Goal: Task Accomplishment & Management: Use online tool/utility

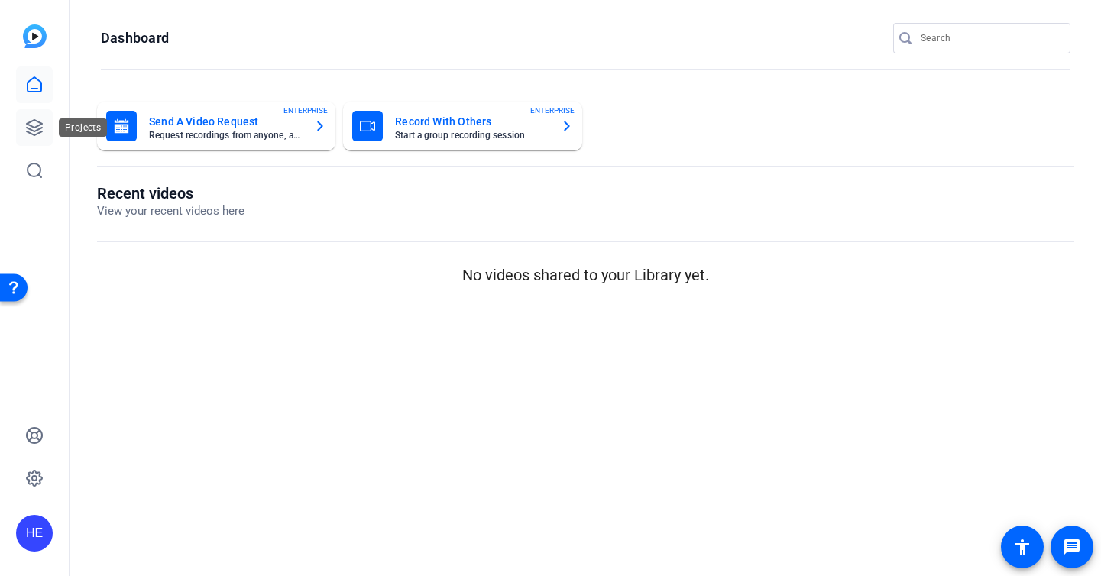
click at [43, 133] on icon at bounding box center [34, 127] width 18 height 18
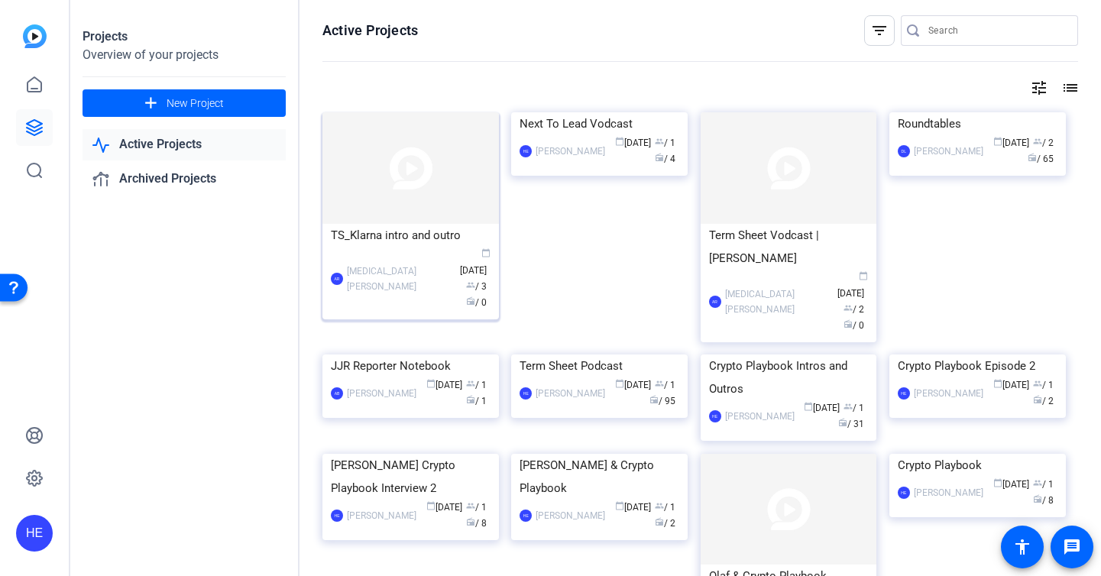
click at [390, 235] on div "TS_Klarna intro and outro" at bounding box center [411, 235] width 160 height 23
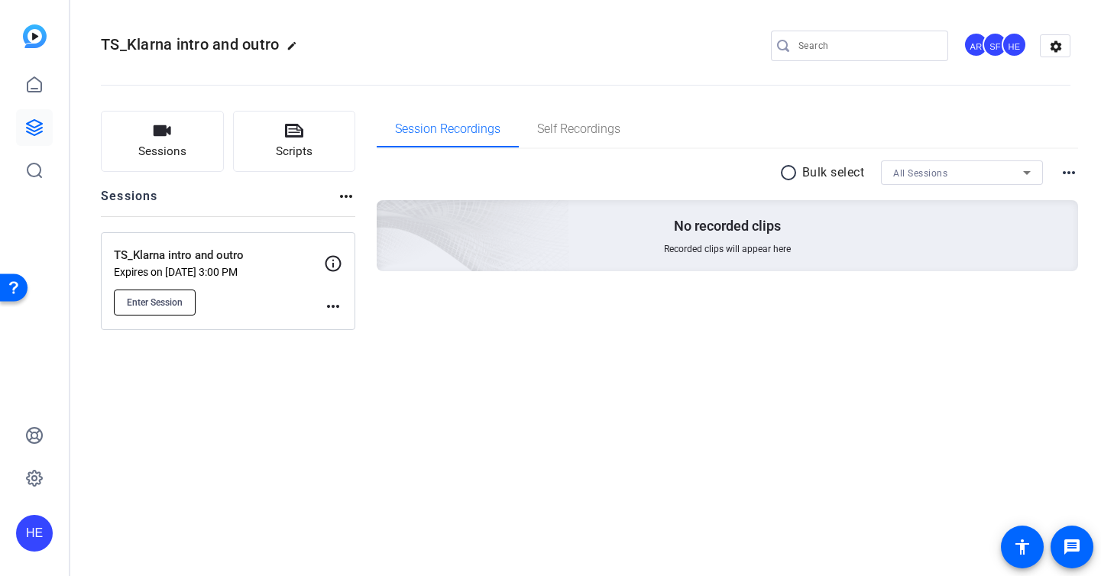
click at [167, 292] on button "Enter Session" at bounding box center [155, 302] width 82 height 26
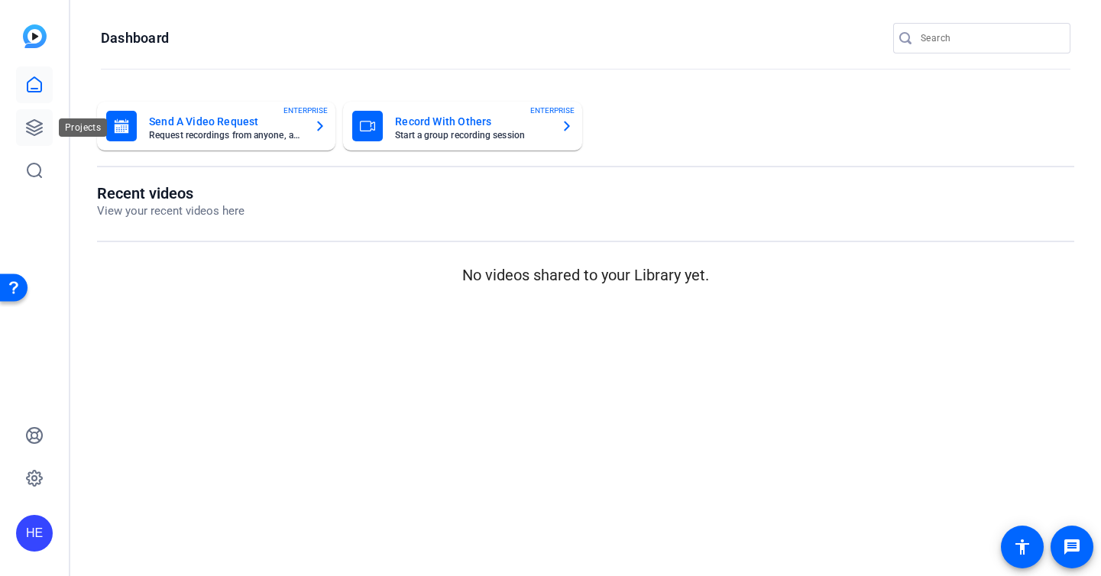
click at [25, 131] on icon at bounding box center [34, 127] width 18 height 18
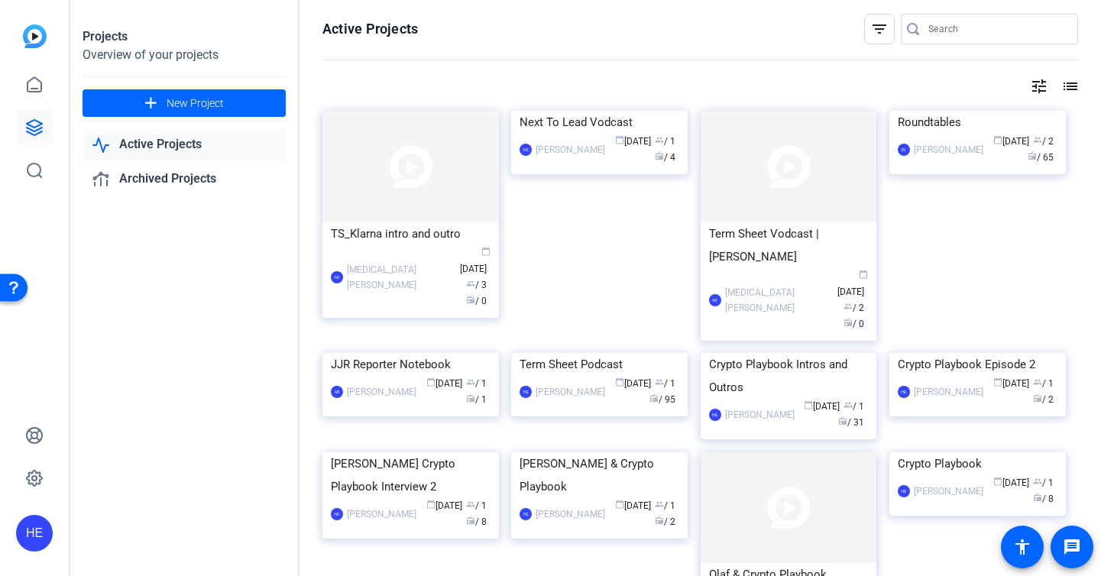
scroll to position [2, 0]
click at [432, 231] on div "TS_Klarna intro and outro" at bounding box center [411, 232] width 160 height 23
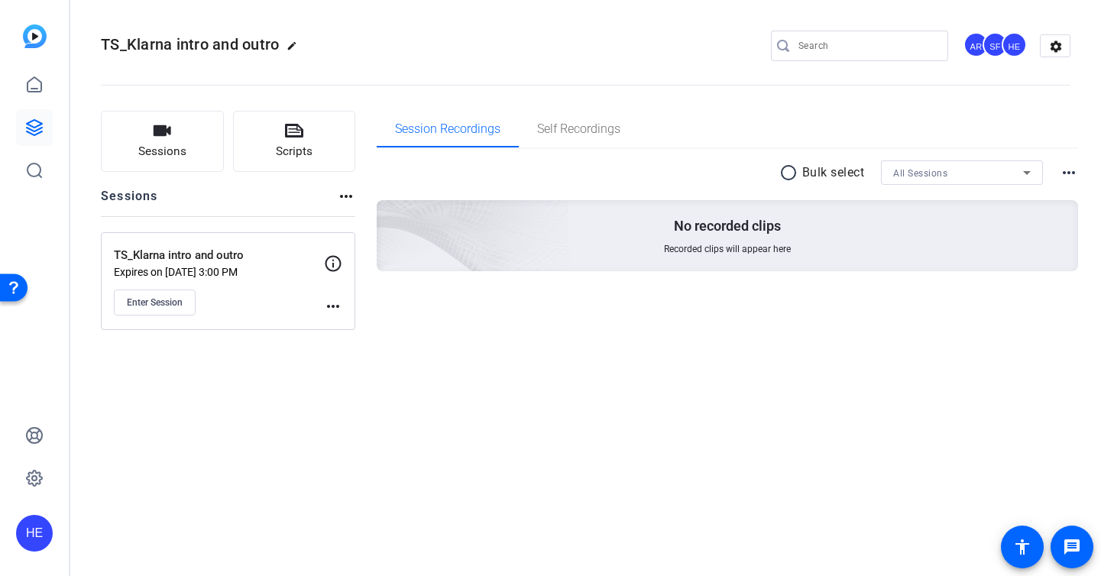
click at [176, 276] on p "Expires on Sep 08, 2025 @ 3:00 PM" at bounding box center [219, 272] width 210 height 12
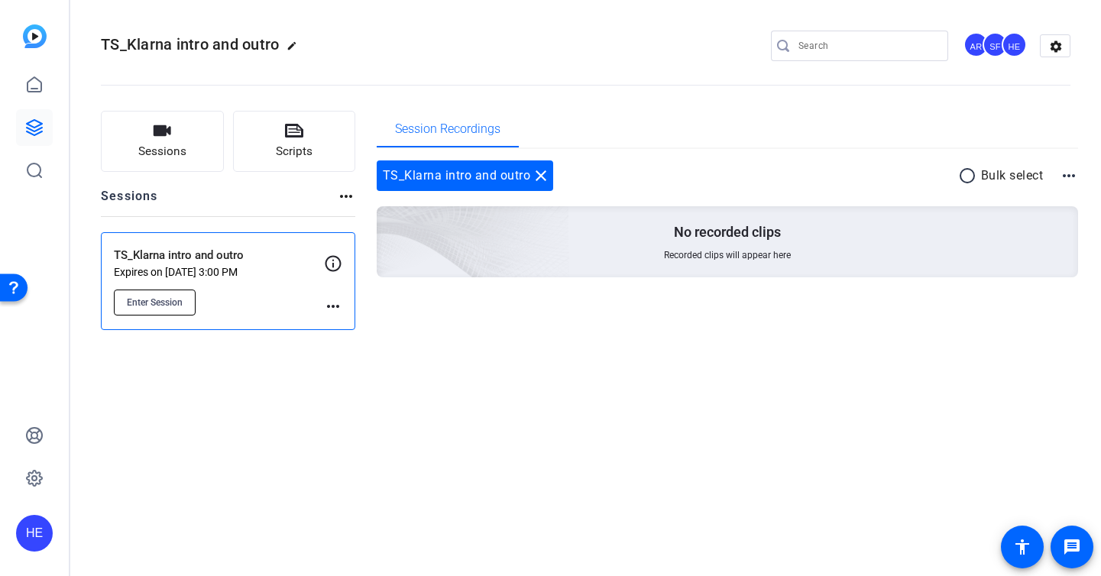
click at [157, 297] on span "Enter Session" at bounding box center [155, 302] width 56 height 12
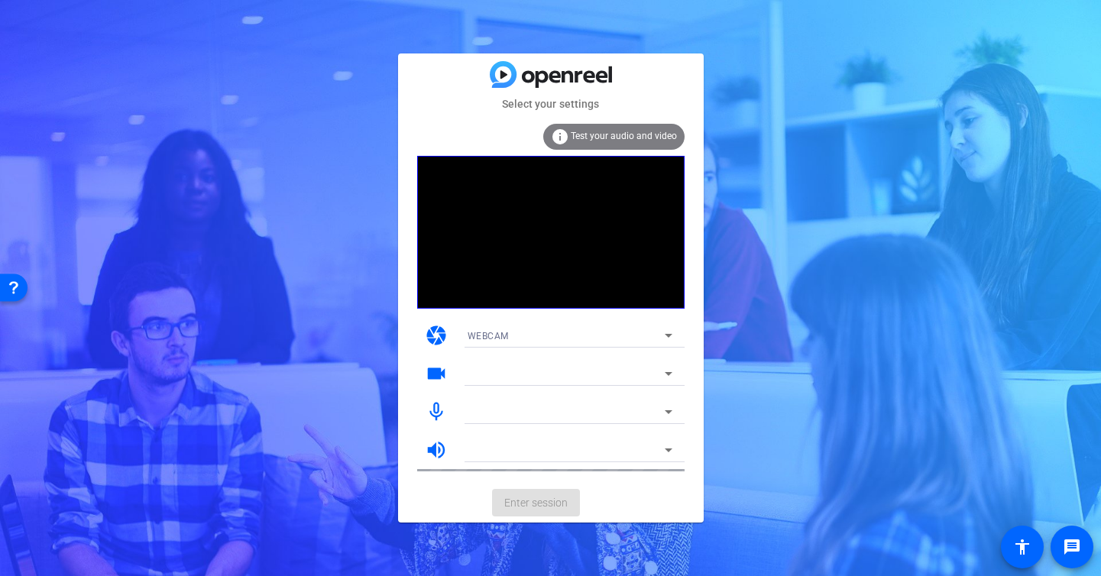
click at [622, 131] on span "Test your audio and video" at bounding box center [624, 136] width 106 height 11
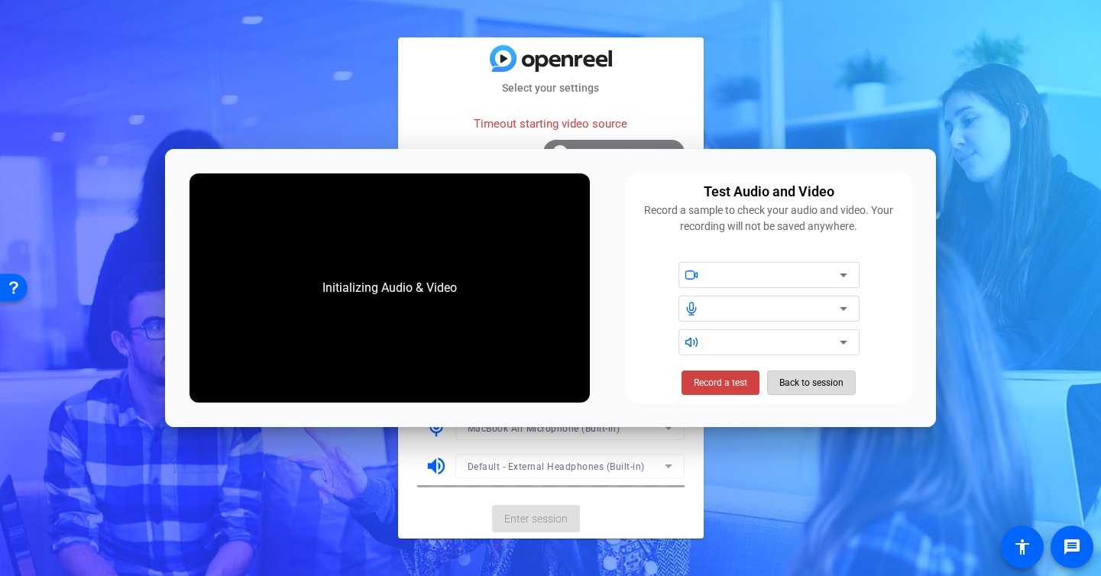
click at [249, 359] on span "Back to session" at bounding box center [148, 354] width 202 height 10
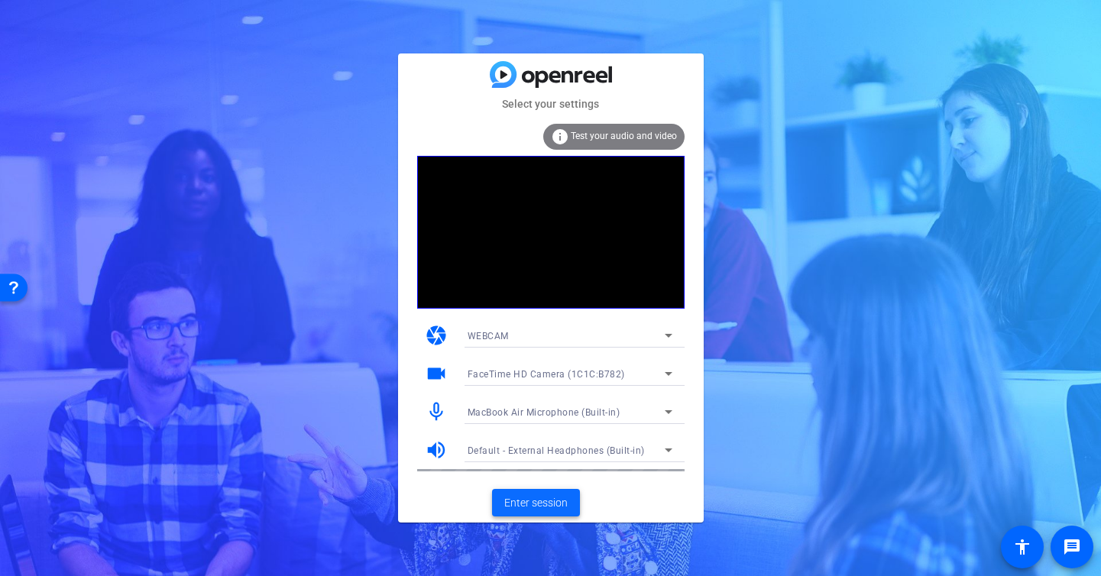
click at [547, 496] on span "Enter session" at bounding box center [535, 503] width 63 height 16
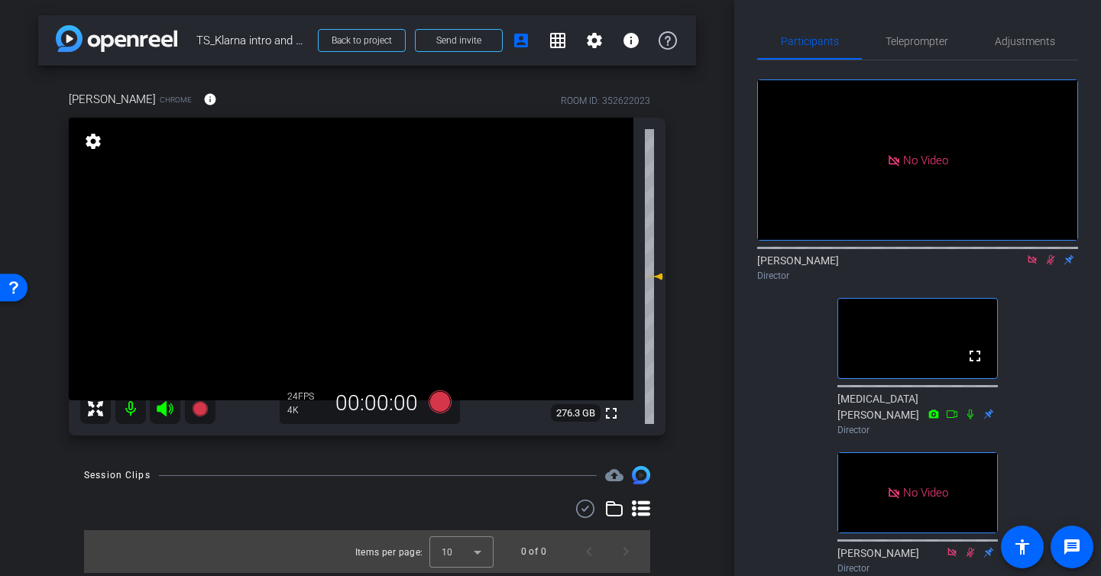
click at [1029, 264] on icon at bounding box center [1031, 259] width 8 height 8
click at [600, 38] on mat-icon "settings" at bounding box center [594, 40] width 18 height 18
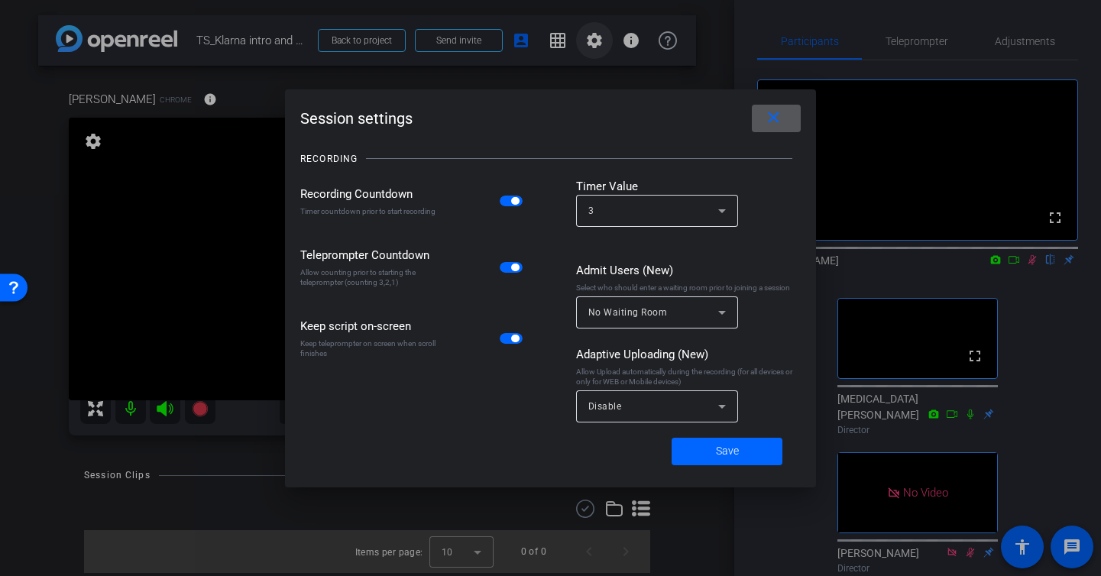
click at [600, 38] on div at bounding box center [550, 288] width 1101 height 576
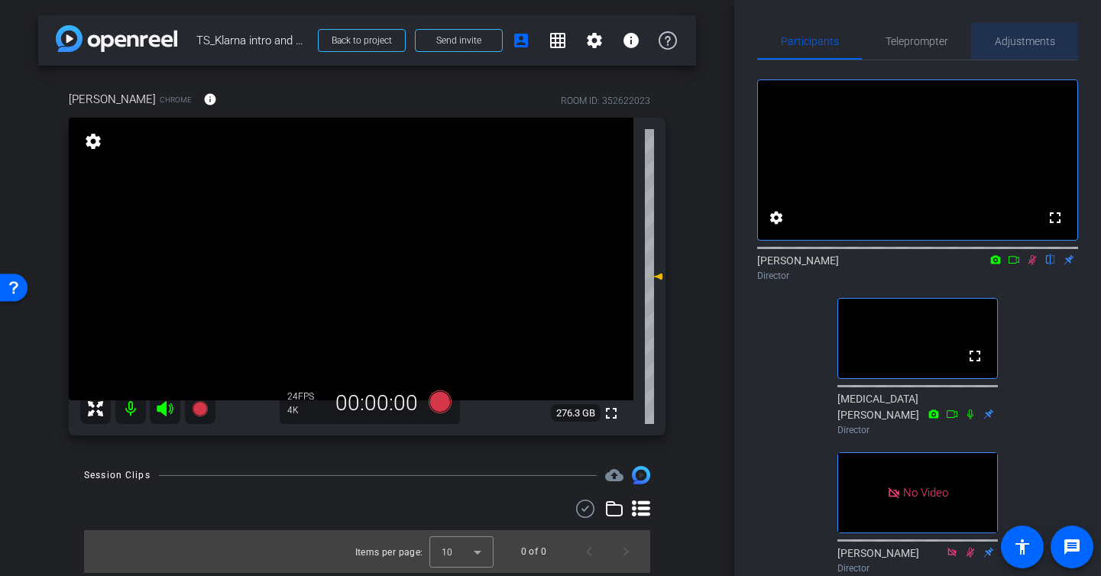
click at [1051, 58] on span "Adjustments" at bounding box center [1024, 41] width 60 height 37
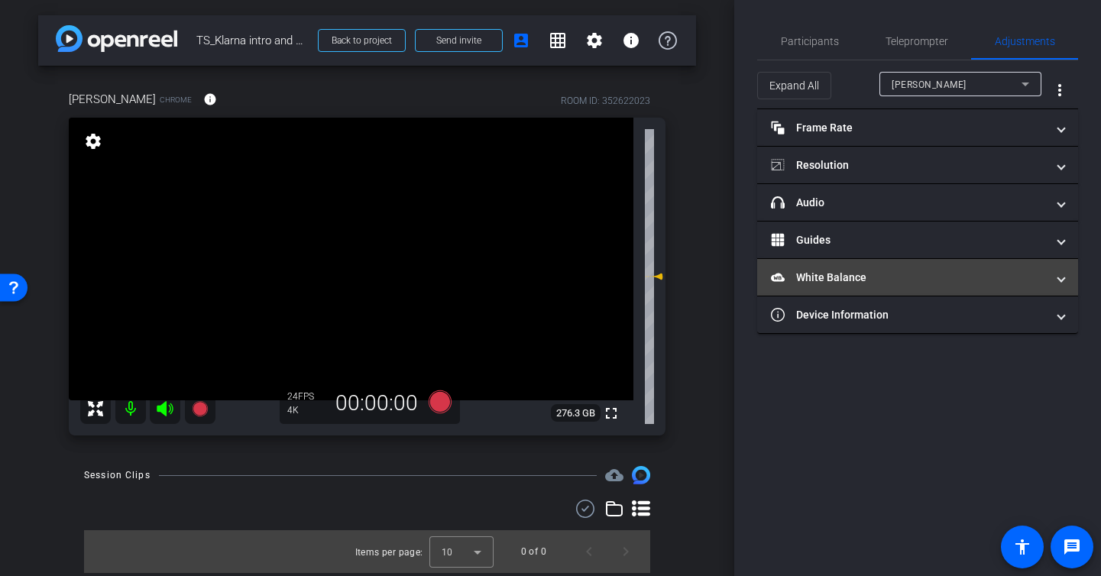
click at [866, 275] on mat-panel-title "White Balance White Balance" at bounding box center [908, 278] width 275 height 16
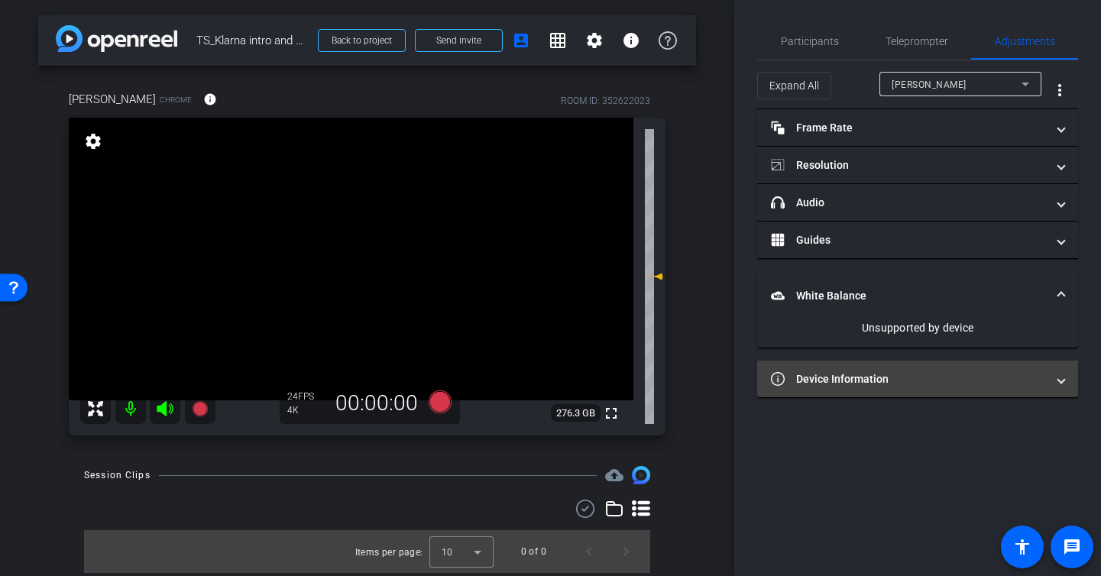
click at [831, 379] on mat-panel-title "Device Information" at bounding box center [908, 379] width 275 height 16
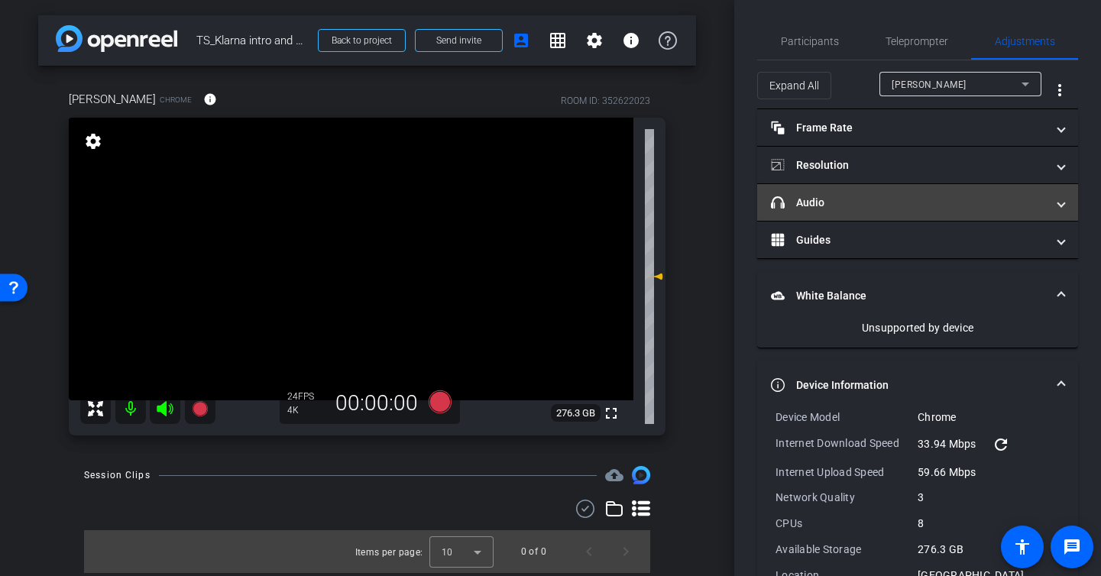
click at [868, 202] on mat-panel-title "headphone icon Audio" at bounding box center [908, 203] width 275 height 16
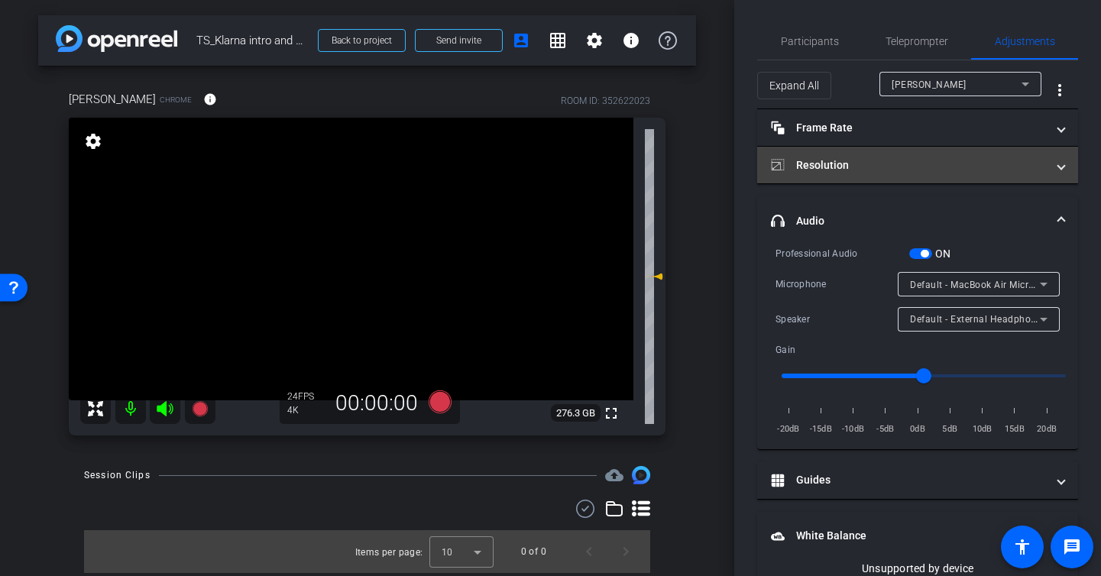
click at [871, 167] on mat-panel-title "Resolution" at bounding box center [908, 165] width 275 height 16
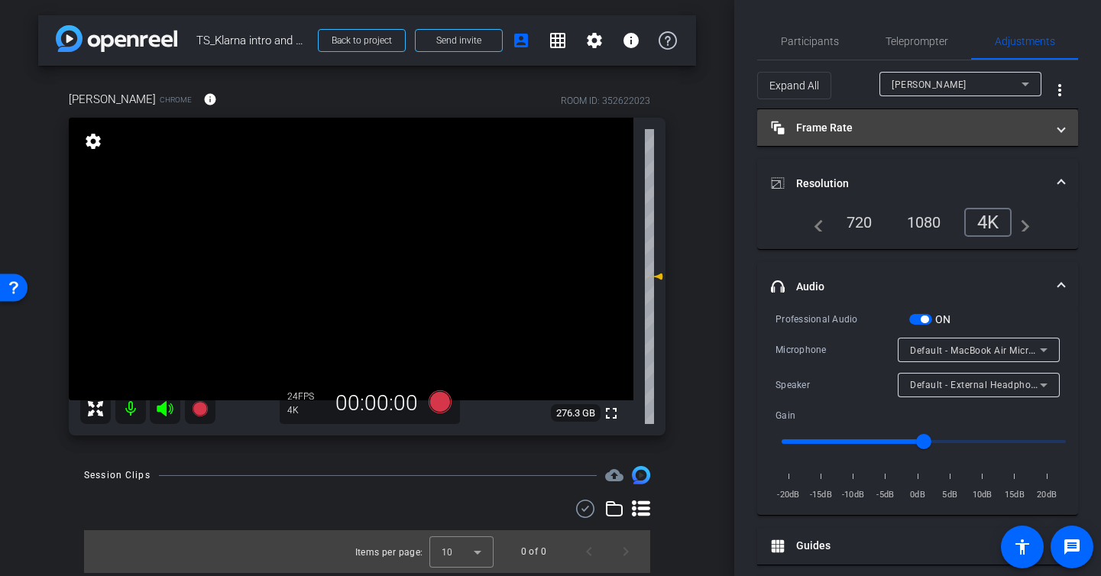
click at [881, 131] on mat-panel-title "Frame Rate Frame Rate" at bounding box center [908, 128] width 275 height 16
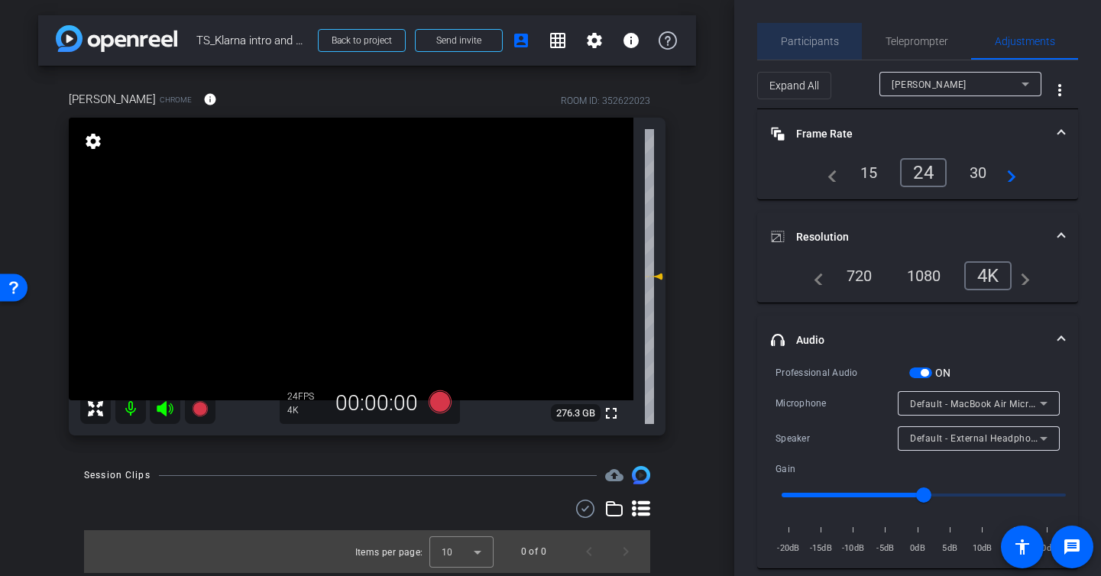
click at [816, 36] on span "Participants" at bounding box center [810, 41] width 58 height 11
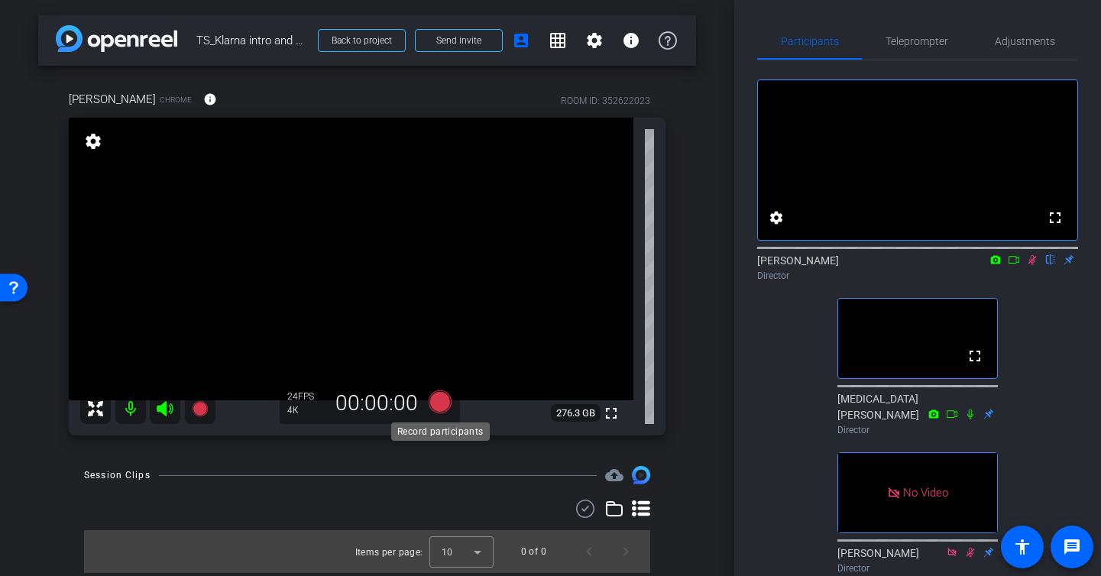
click at [436, 403] on icon at bounding box center [439, 401] width 23 height 23
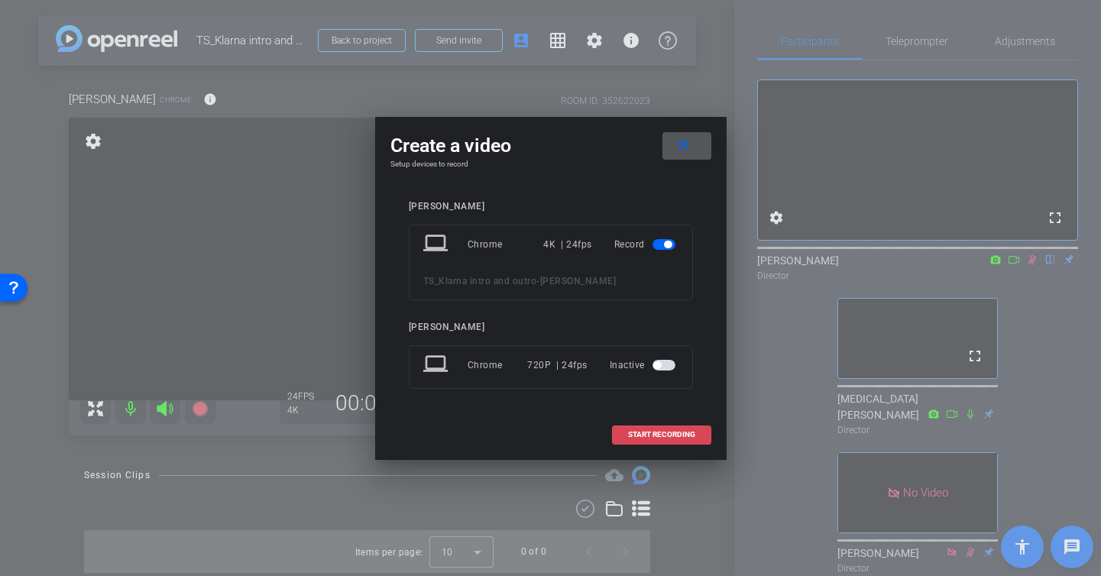
click at [663, 425] on span at bounding box center [662, 434] width 98 height 37
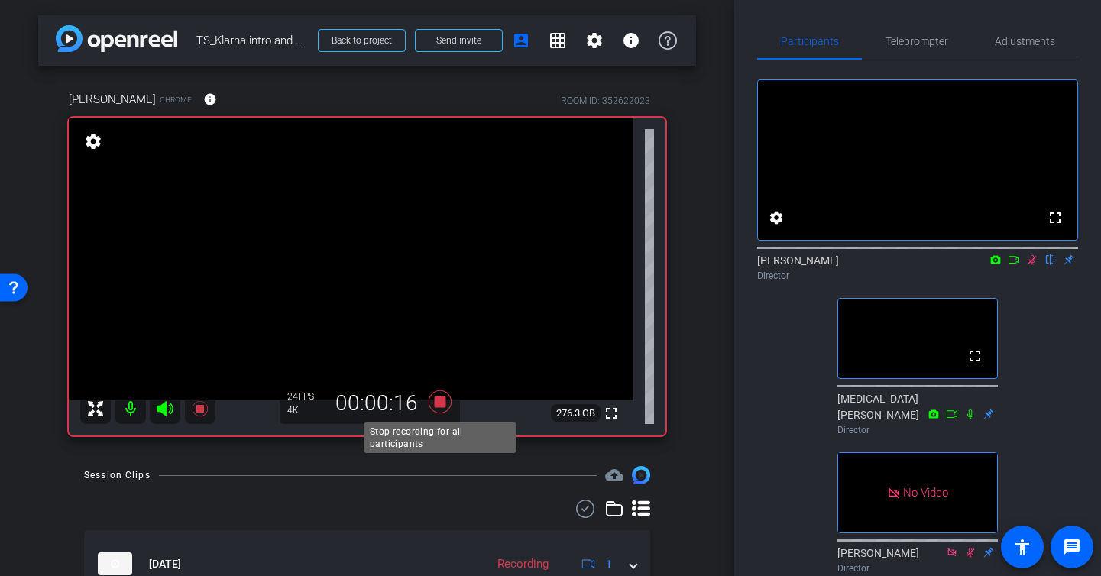
click at [439, 400] on icon at bounding box center [439, 401] width 23 height 23
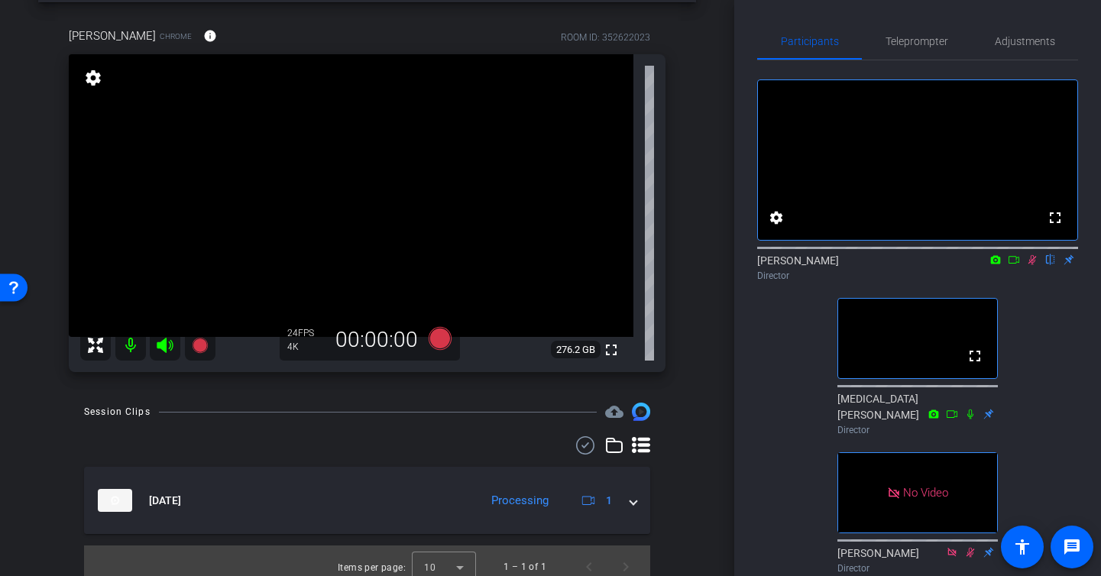
scroll to position [76, 0]
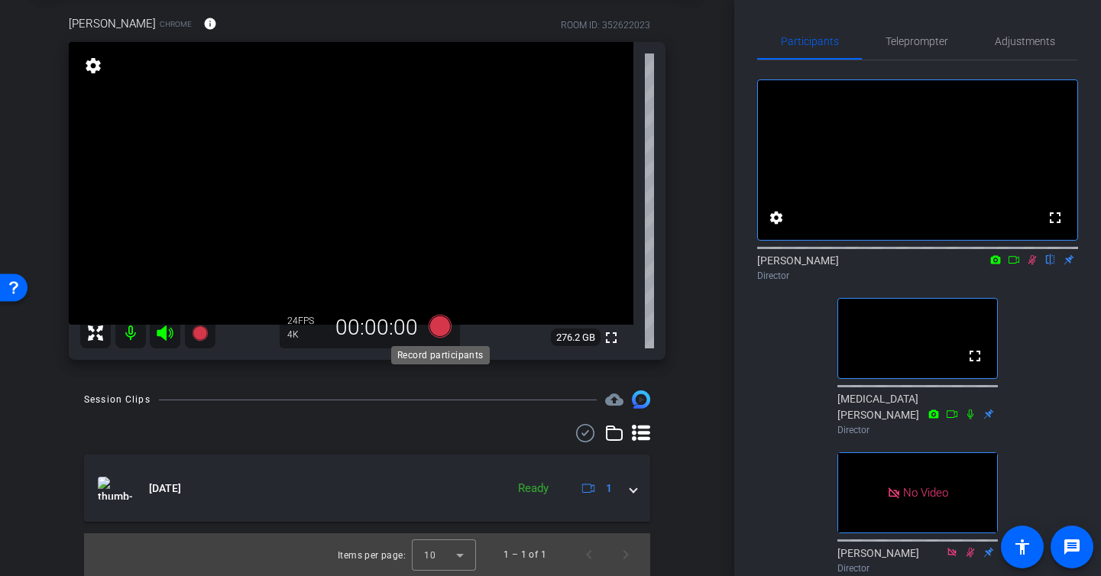
click at [437, 333] on icon at bounding box center [439, 326] width 23 height 23
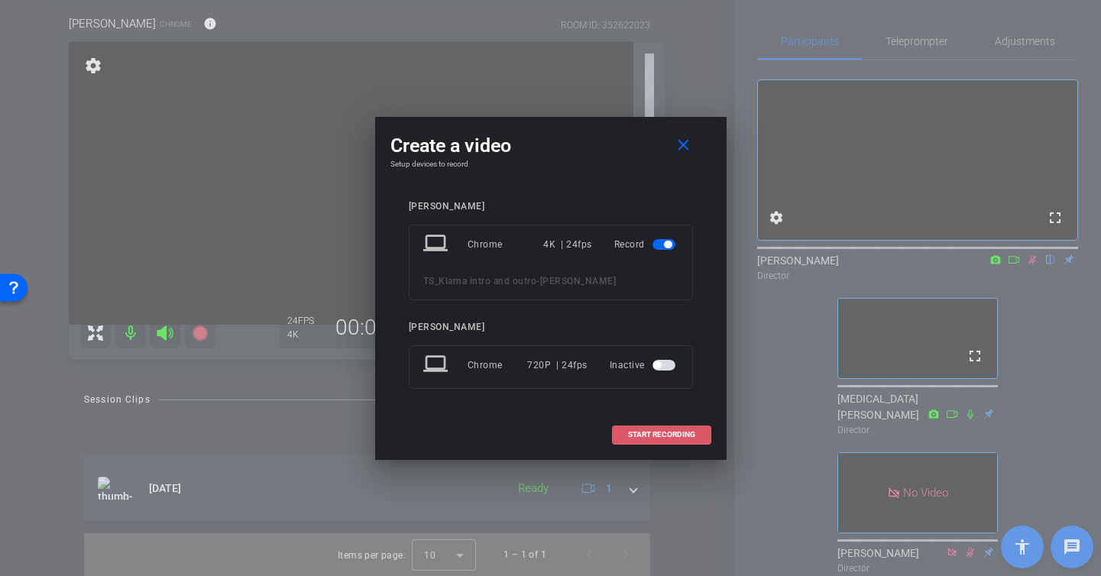
click at [657, 441] on span at bounding box center [662, 434] width 98 height 37
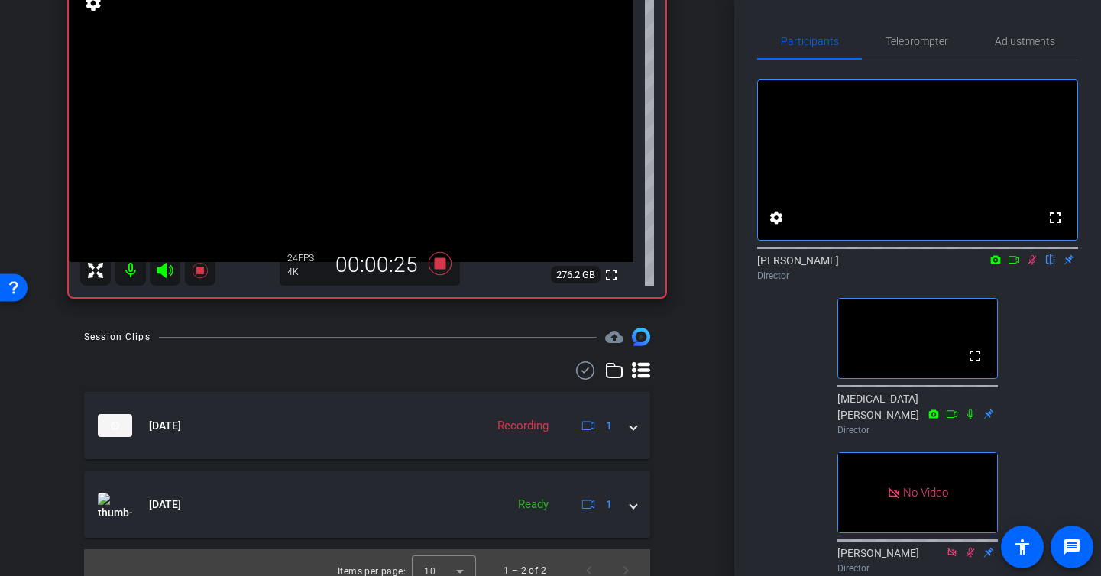
scroll to position [147, 0]
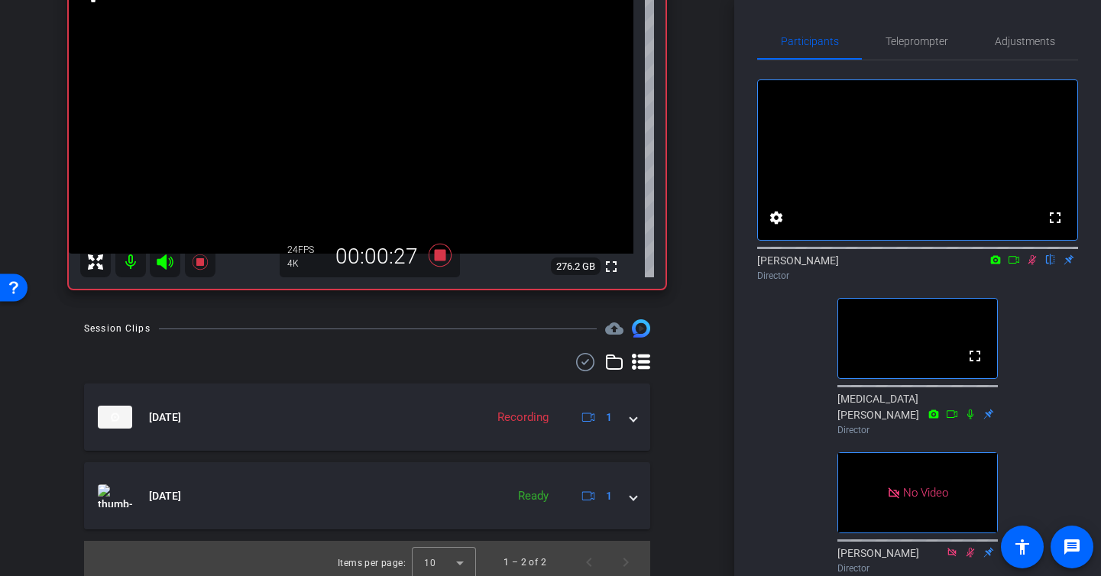
click at [1018, 264] on icon at bounding box center [1013, 260] width 11 height 8
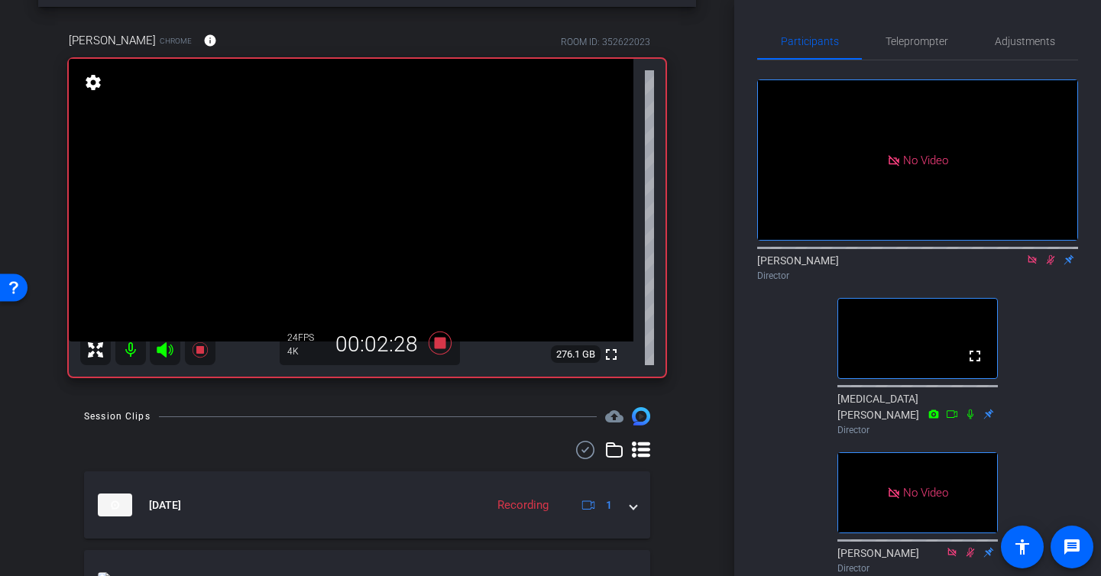
scroll to position [53, 0]
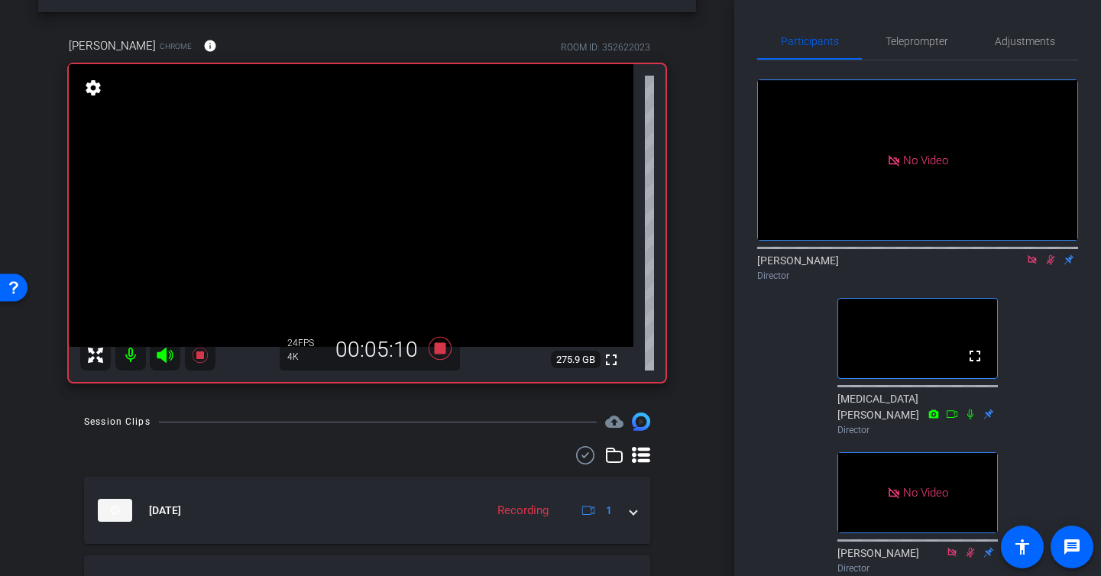
click at [1030, 264] on icon at bounding box center [1031, 259] width 8 height 8
click at [1030, 265] on icon at bounding box center [1032, 259] width 12 height 11
click at [1033, 265] on icon at bounding box center [1032, 259] width 12 height 11
click at [1012, 265] on icon at bounding box center [1013, 259] width 12 height 11
click at [1048, 265] on icon at bounding box center [1050, 259] width 12 height 11
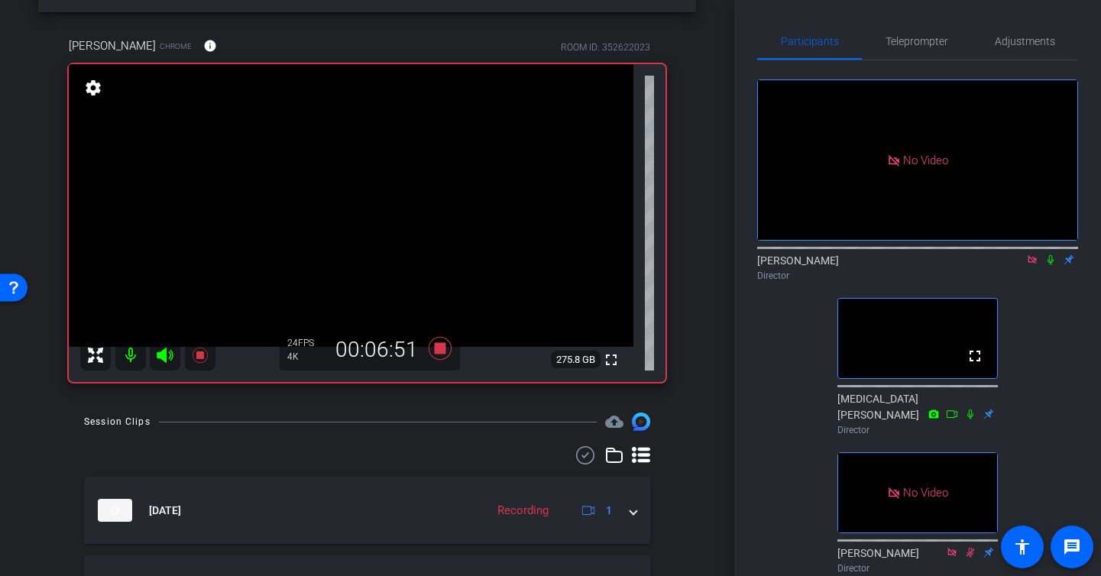
click at [1050, 265] on icon at bounding box center [1050, 259] width 12 height 11
click at [1034, 264] on icon at bounding box center [1031, 259] width 8 height 8
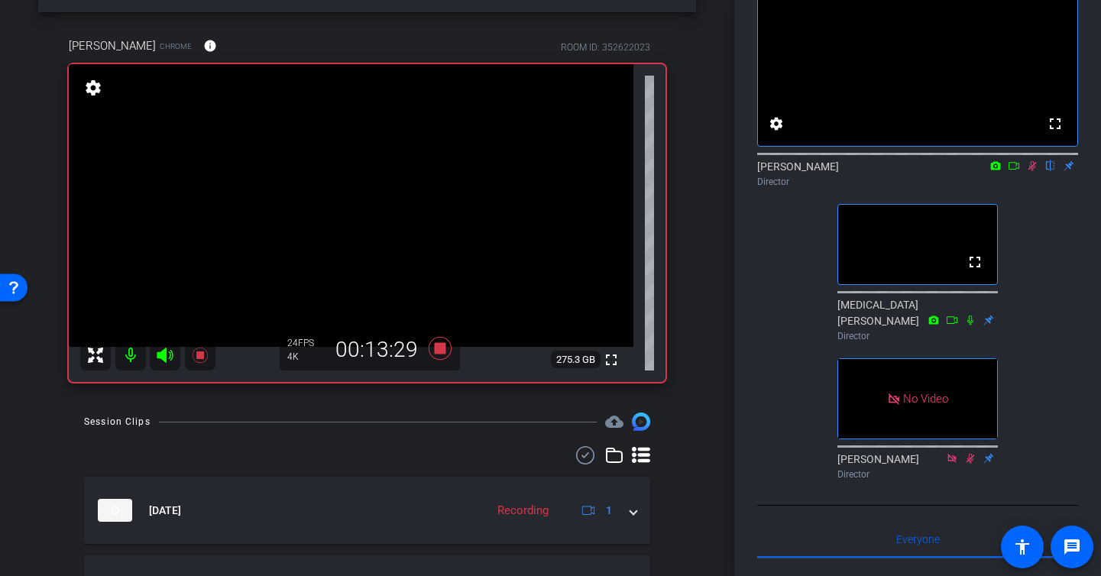
scroll to position [56, 0]
click at [969, 325] on icon at bounding box center [970, 320] width 12 height 11
click at [28, 379] on div "arrow_back TS_Klarna intro and outro Back to project Send invite account_box gr…" at bounding box center [367, 232] width 734 height 576
click at [1031, 171] on icon at bounding box center [1032, 165] width 12 height 11
click at [1032, 171] on icon at bounding box center [1032, 165] width 12 height 11
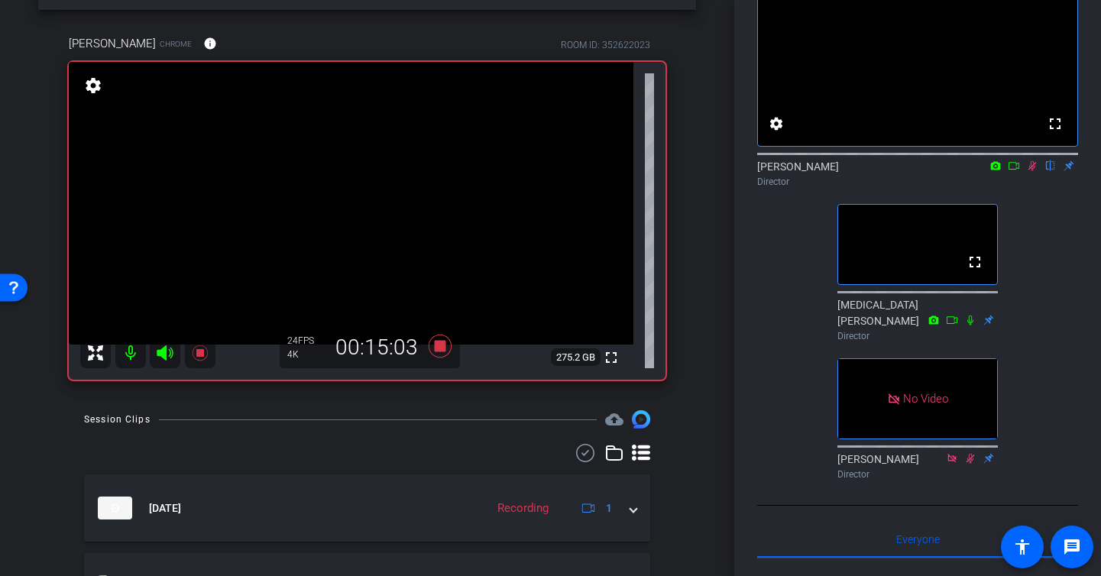
click at [1033, 171] on icon at bounding box center [1032, 166] width 8 height 10
click at [1033, 171] on icon at bounding box center [1032, 166] width 6 height 10
click at [1031, 171] on icon at bounding box center [1032, 166] width 8 height 10
click at [1031, 171] on icon at bounding box center [1032, 165] width 12 height 11
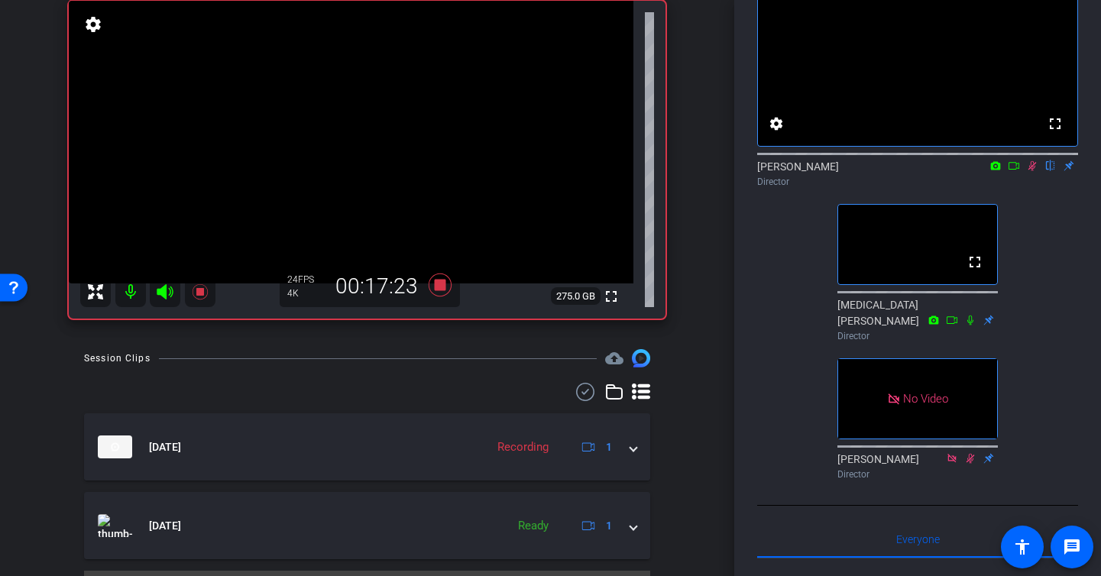
scroll to position [154, 0]
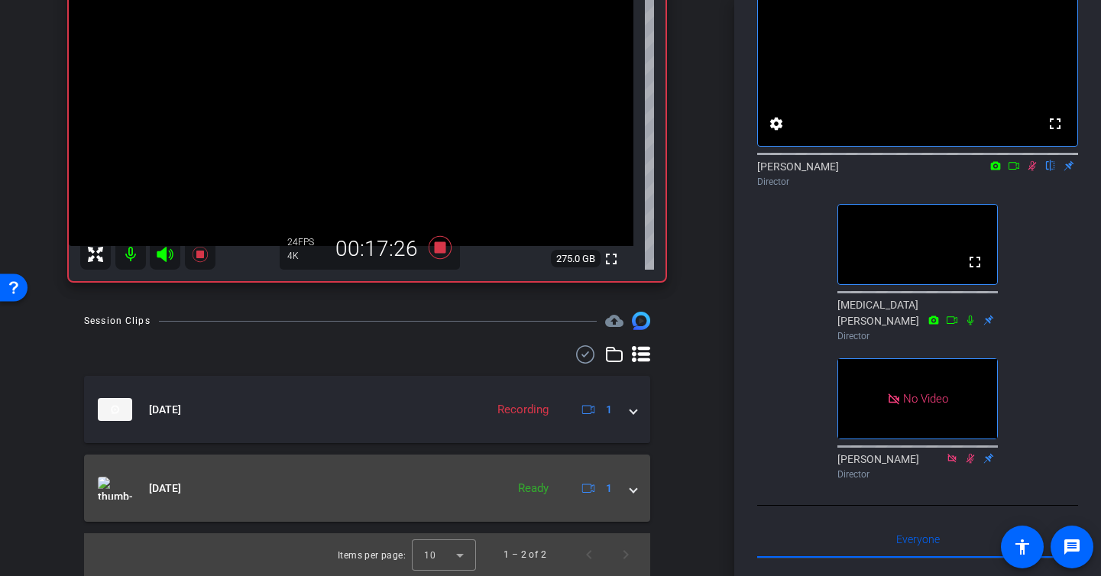
click at [638, 491] on mat-expansion-panel-header "[DATE] Ready 1" at bounding box center [367, 487] width 566 height 67
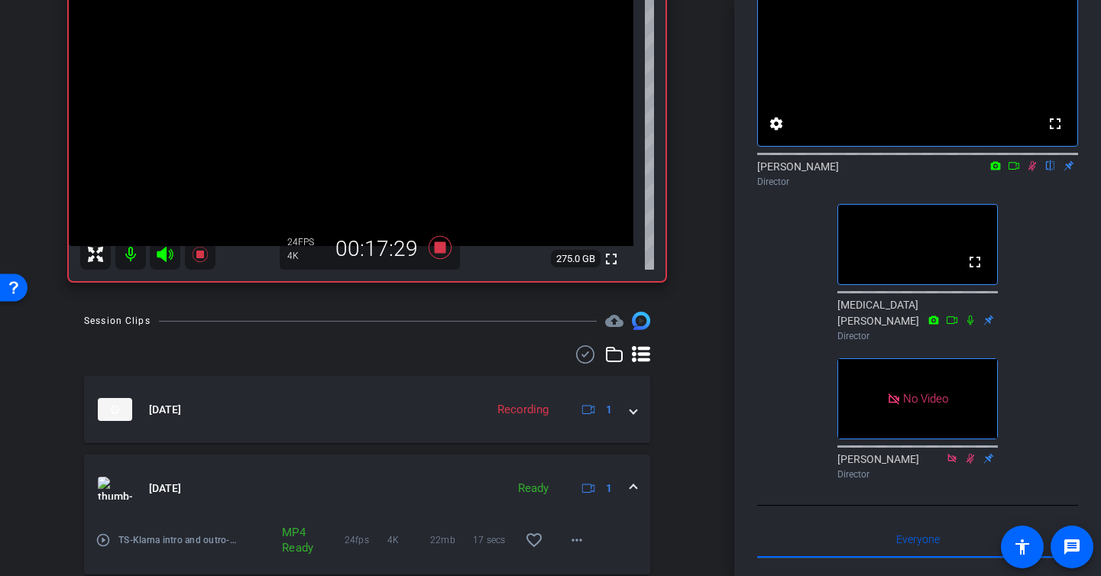
click at [638, 491] on mat-expansion-panel-header "[DATE] Ready 1" at bounding box center [367, 487] width 566 height 67
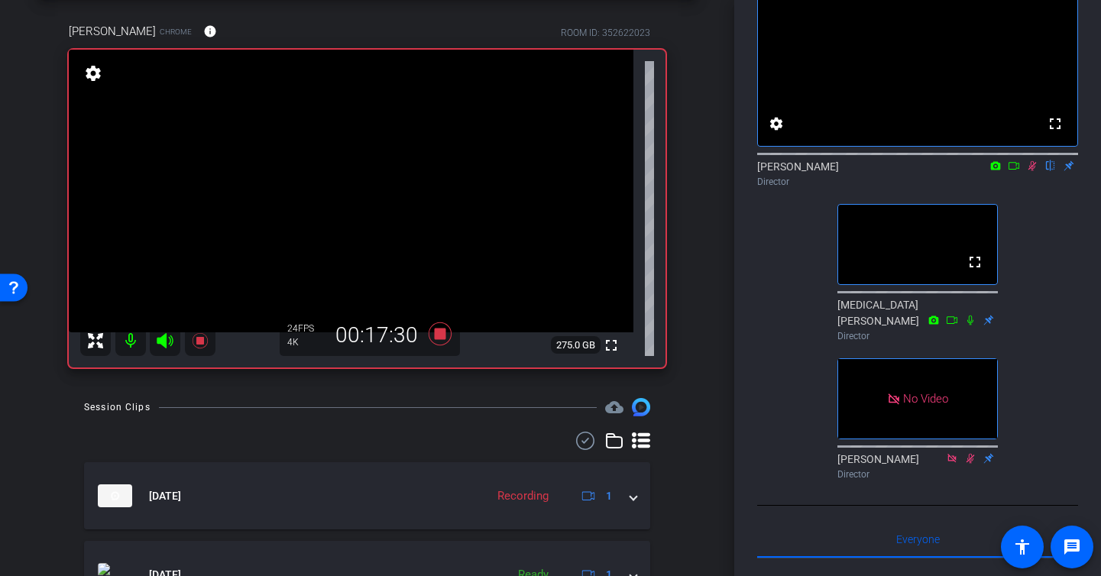
scroll to position [0, 0]
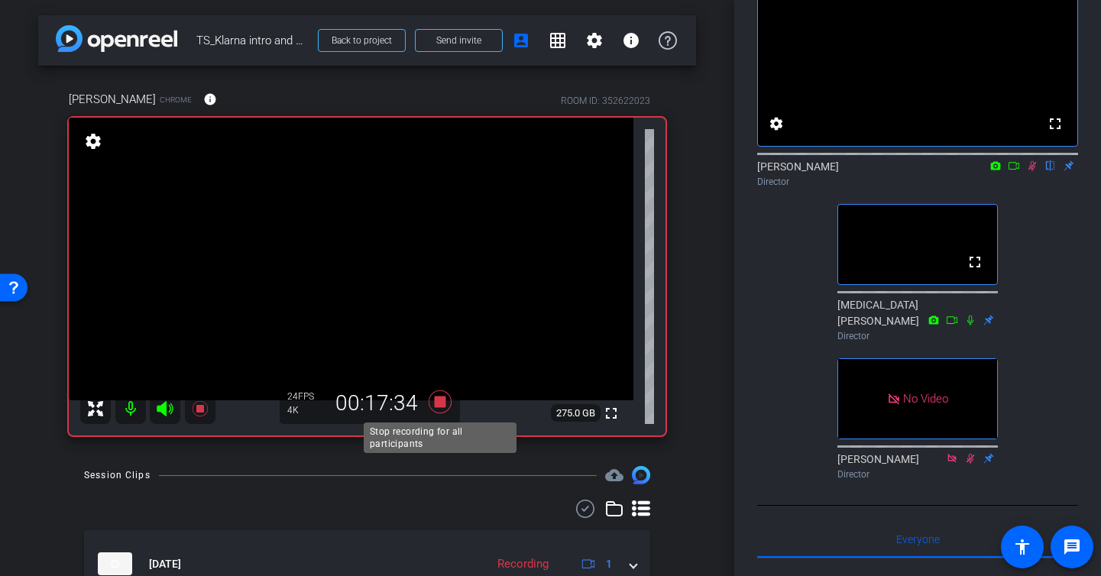
click at [439, 402] on icon at bounding box center [439, 401] width 23 height 23
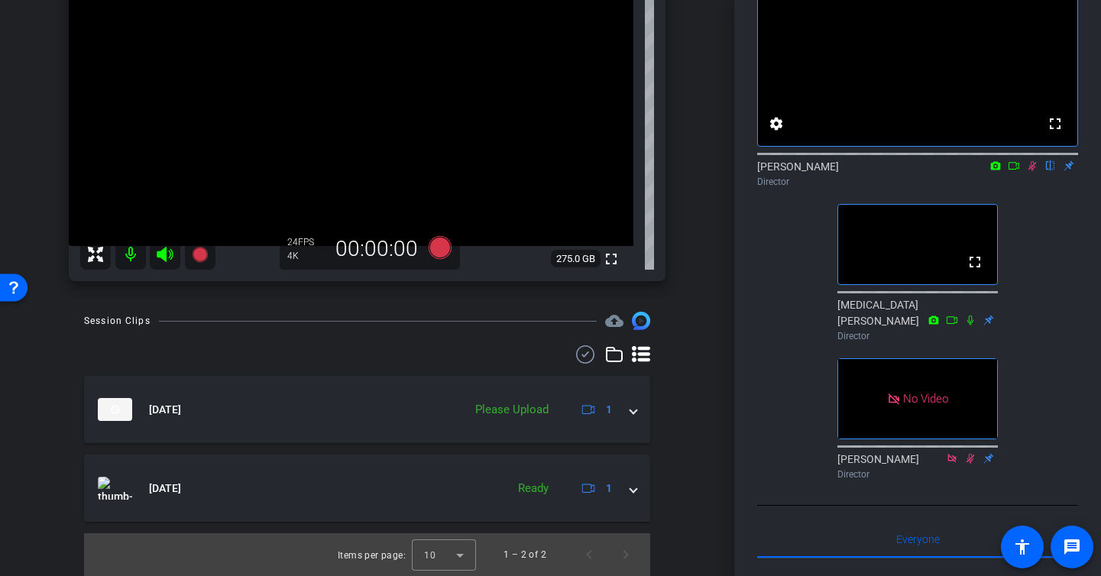
scroll to position [105, 0]
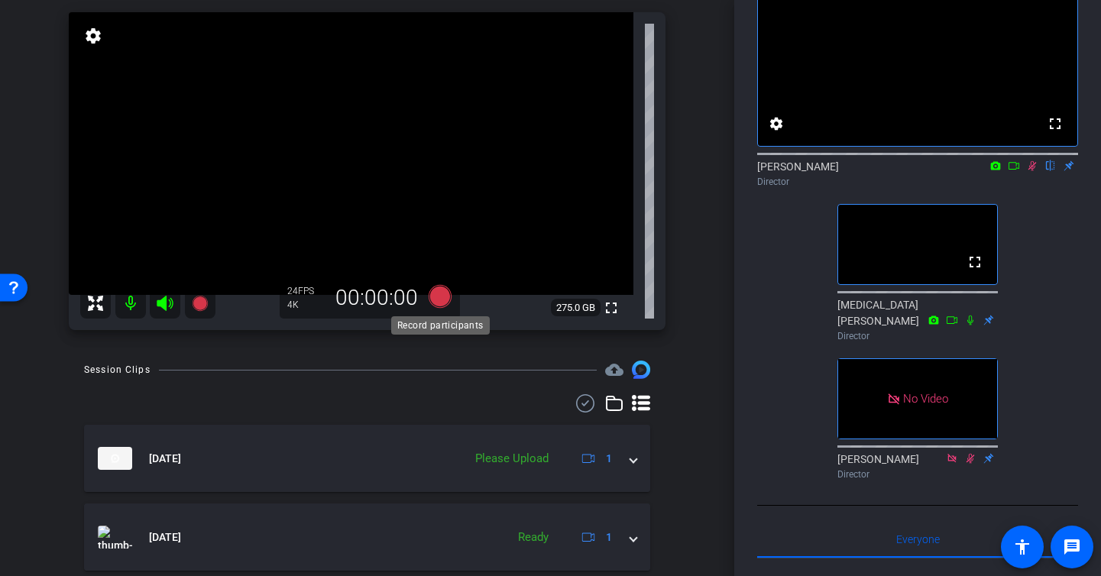
click at [434, 299] on icon at bounding box center [439, 296] width 23 height 23
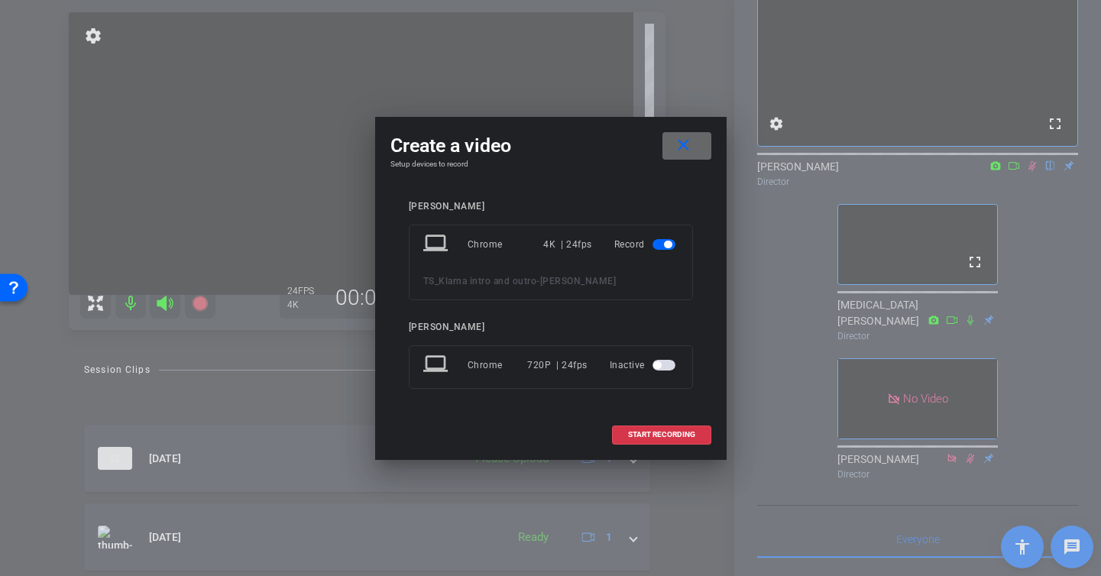
click at [685, 158] on span at bounding box center [686, 146] width 49 height 37
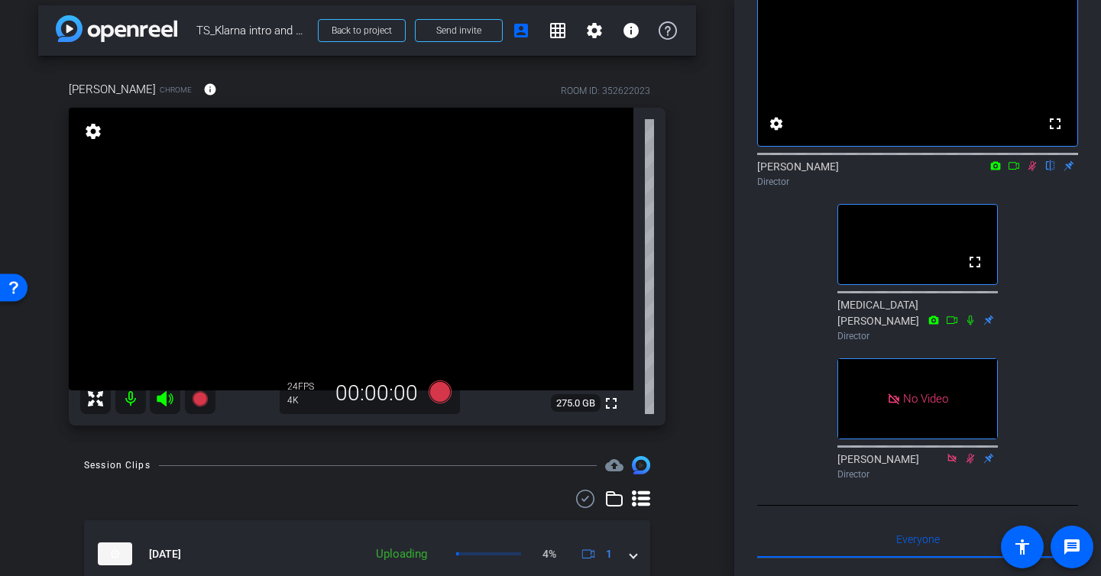
scroll to position [8, 0]
click at [1033, 171] on icon at bounding box center [1032, 165] width 12 height 11
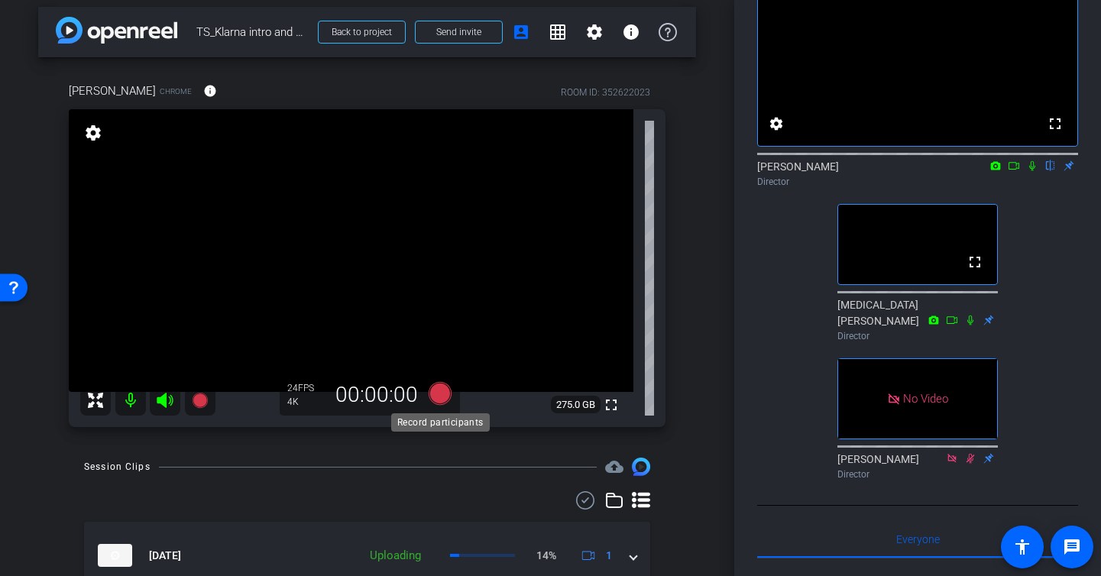
click at [440, 398] on icon at bounding box center [439, 393] width 23 height 23
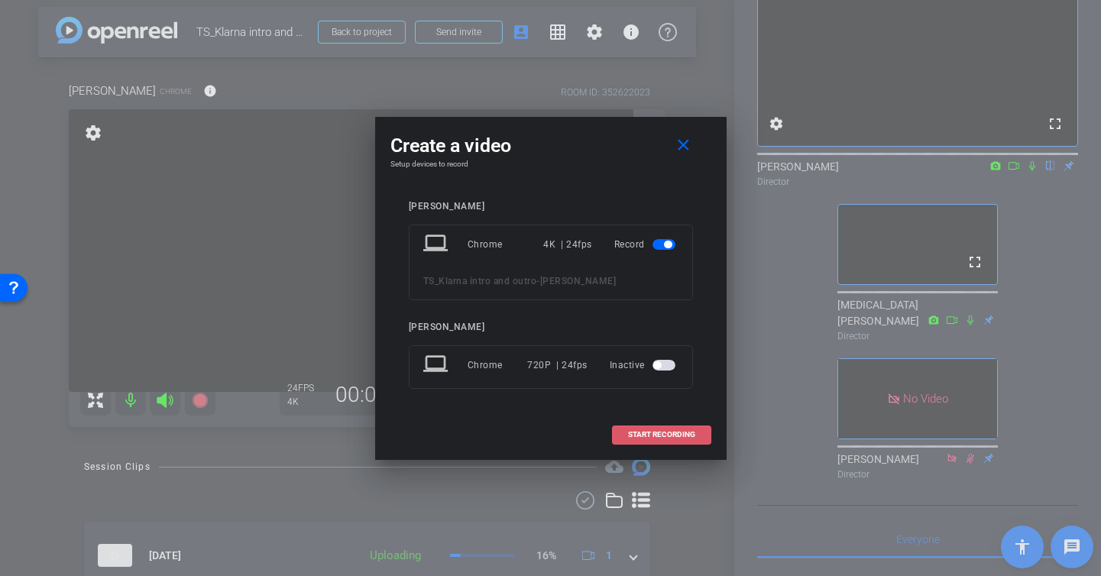
click at [647, 428] on span at bounding box center [662, 434] width 98 height 37
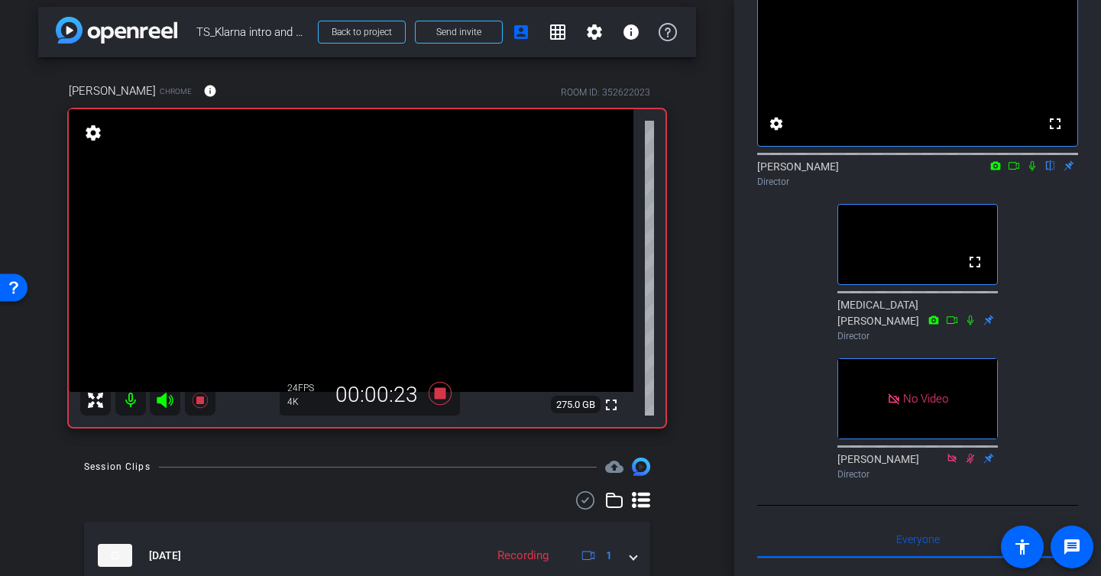
click at [1030, 171] on icon at bounding box center [1032, 166] width 6 height 10
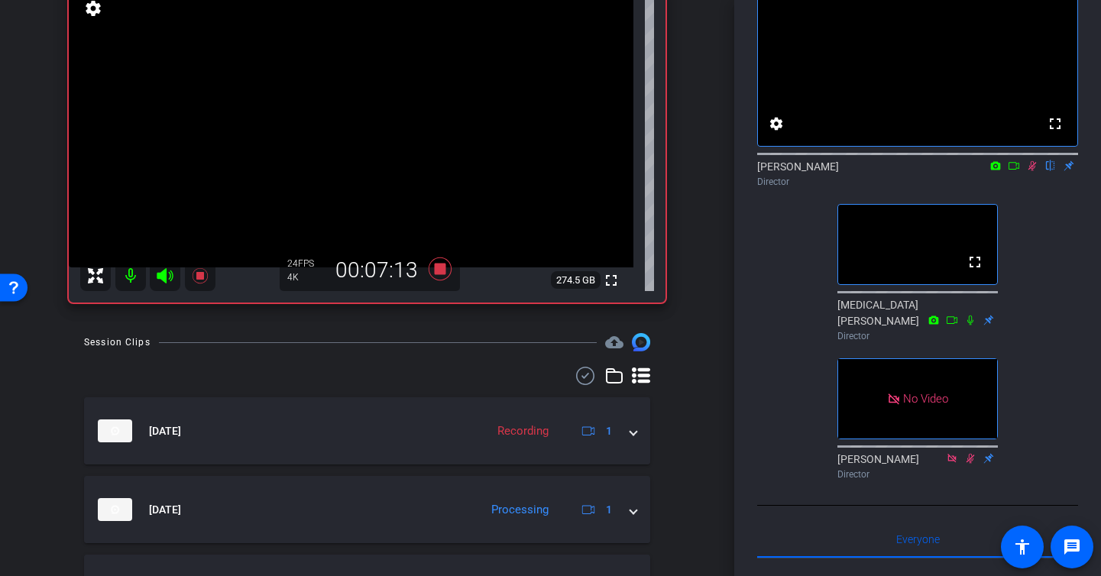
scroll to position [134, 0]
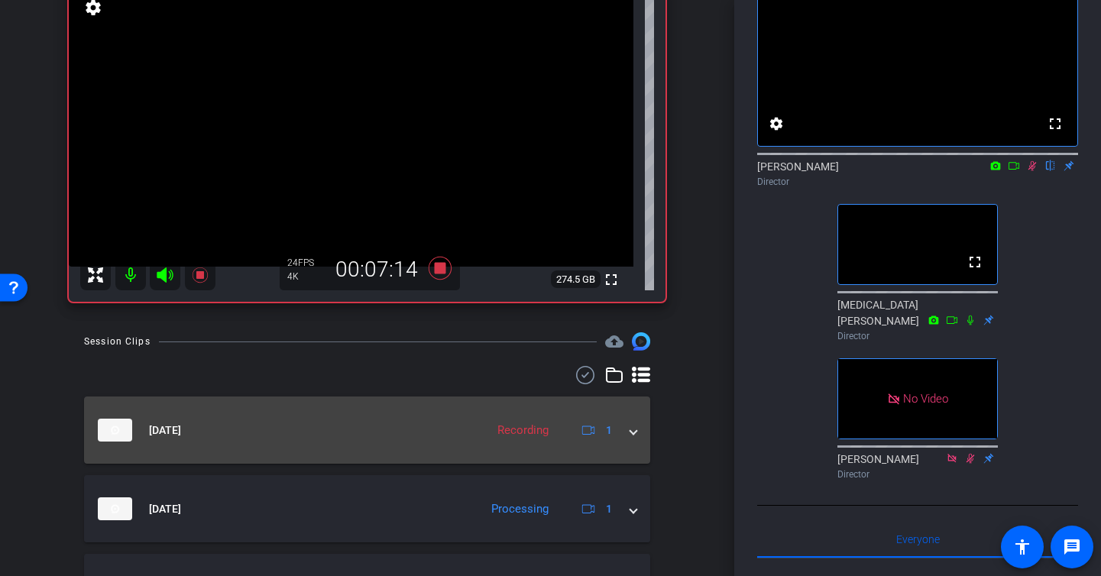
click at [319, 441] on mat-expansion-panel-header "[DATE] Recording 1" at bounding box center [367, 429] width 566 height 67
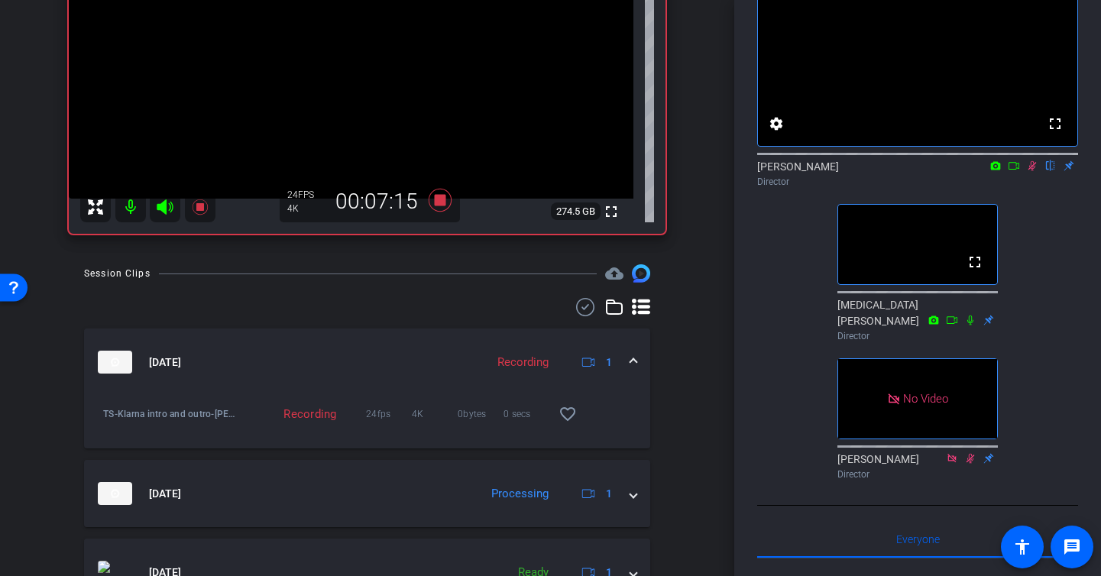
scroll to position [228, 0]
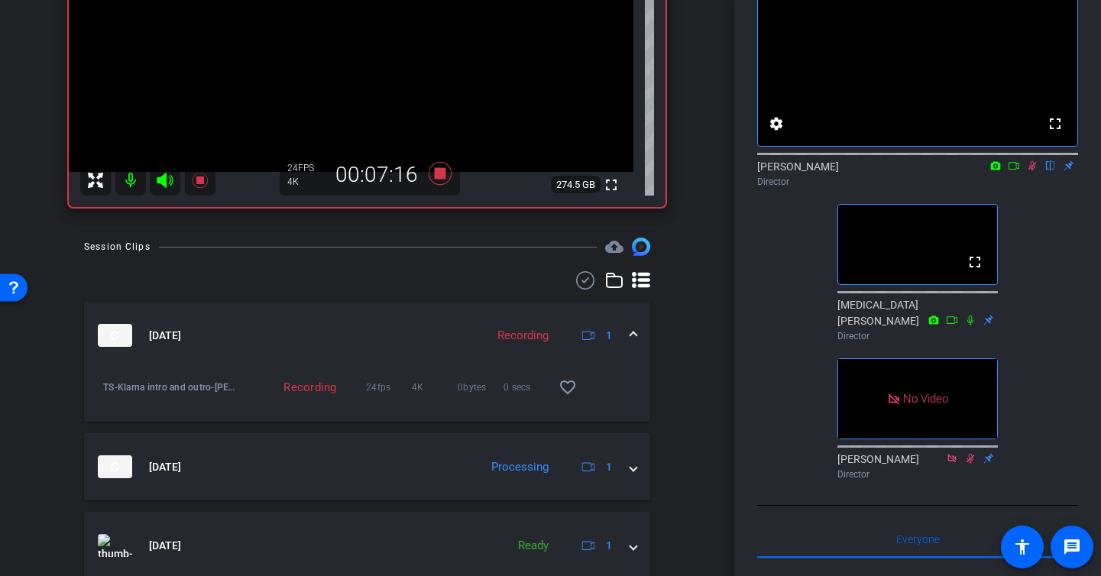
click at [319, 441] on mat-expansion-panel-header "[DATE] Processing 1" at bounding box center [367, 466] width 566 height 67
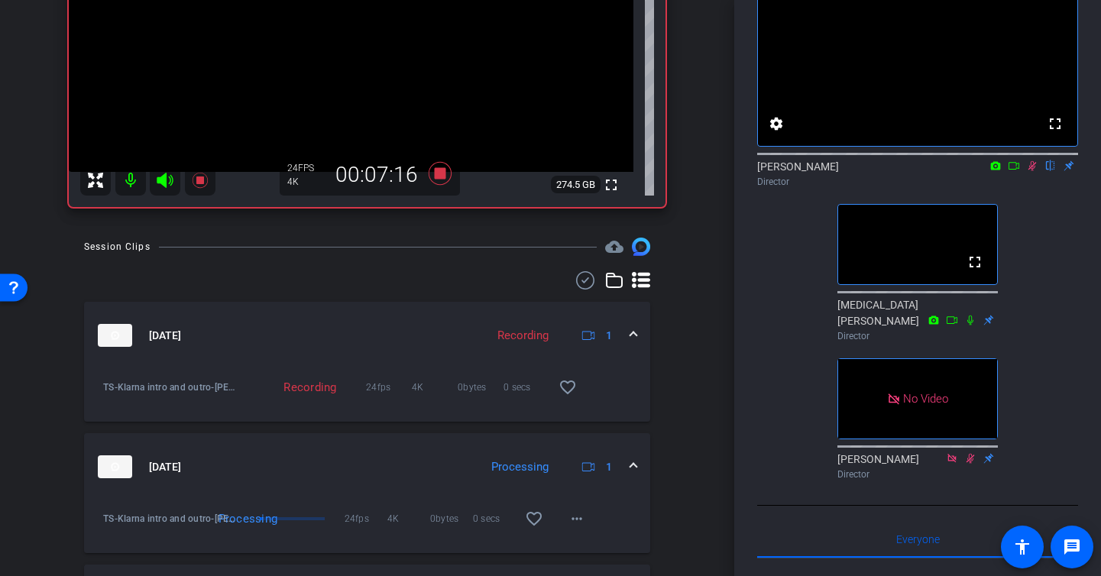
scroll to position [338, 0]
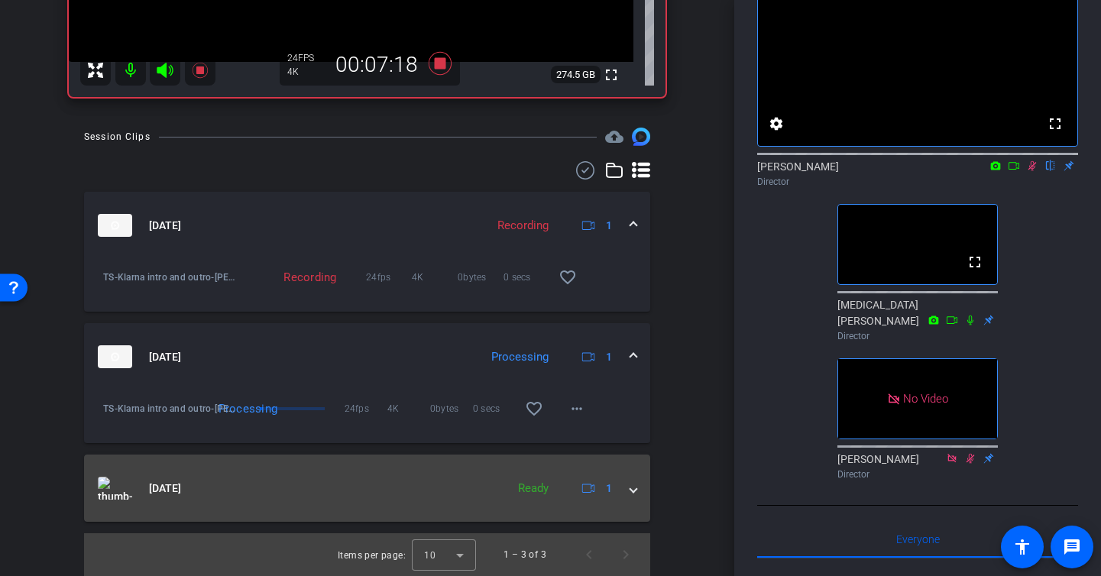
click at [301, 514] on mat-expansion-panel-header "[DATE] Ready 1" at bounding box center [367, 487] width 566 height 67
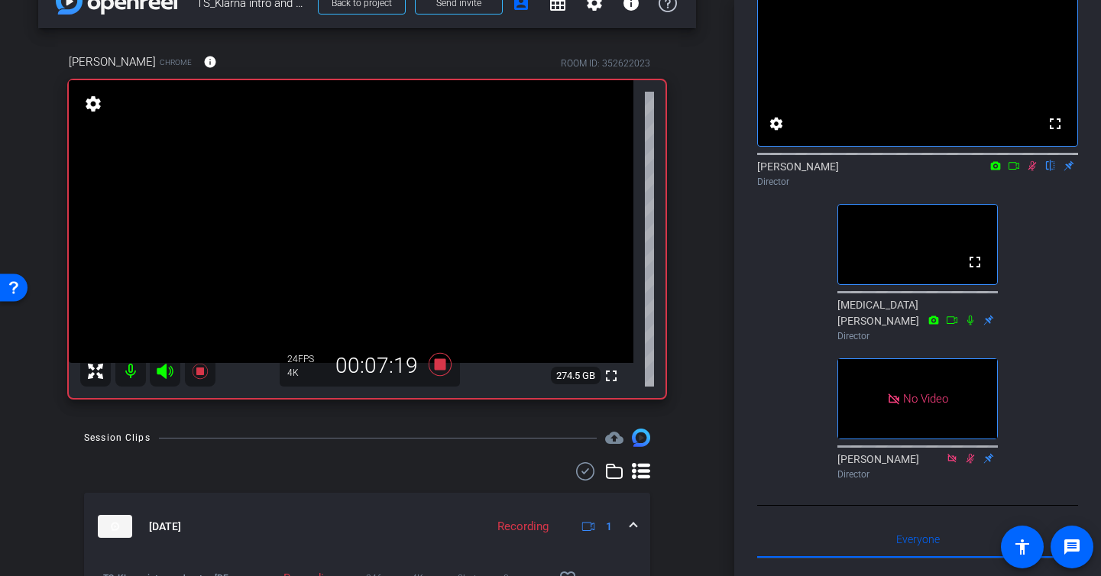
scroll to position [32, 0]
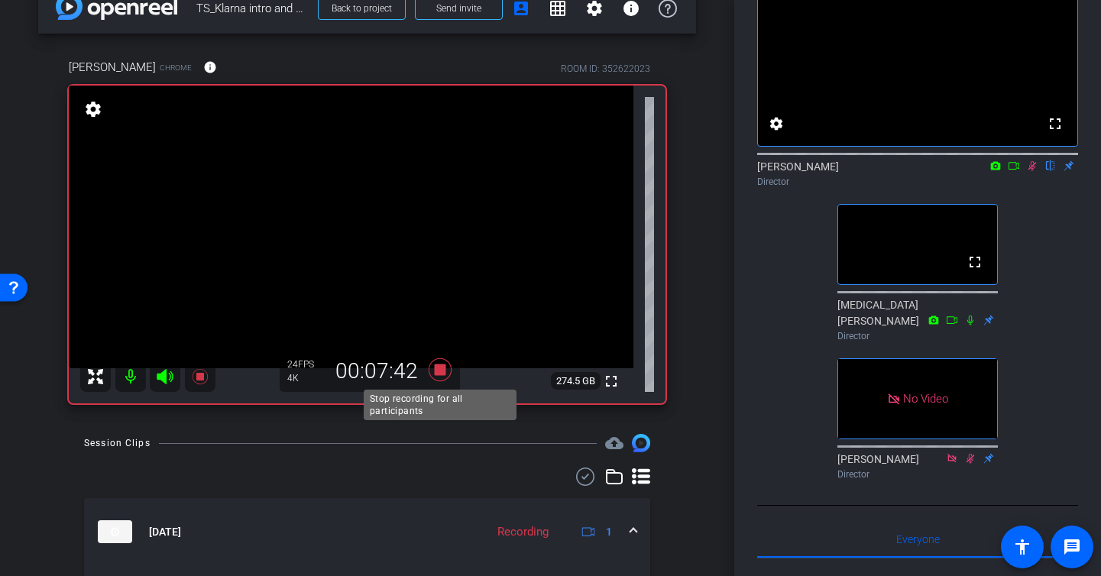
click at [441, 365] on icon at bounding box center [439, 369] width 23 height 23
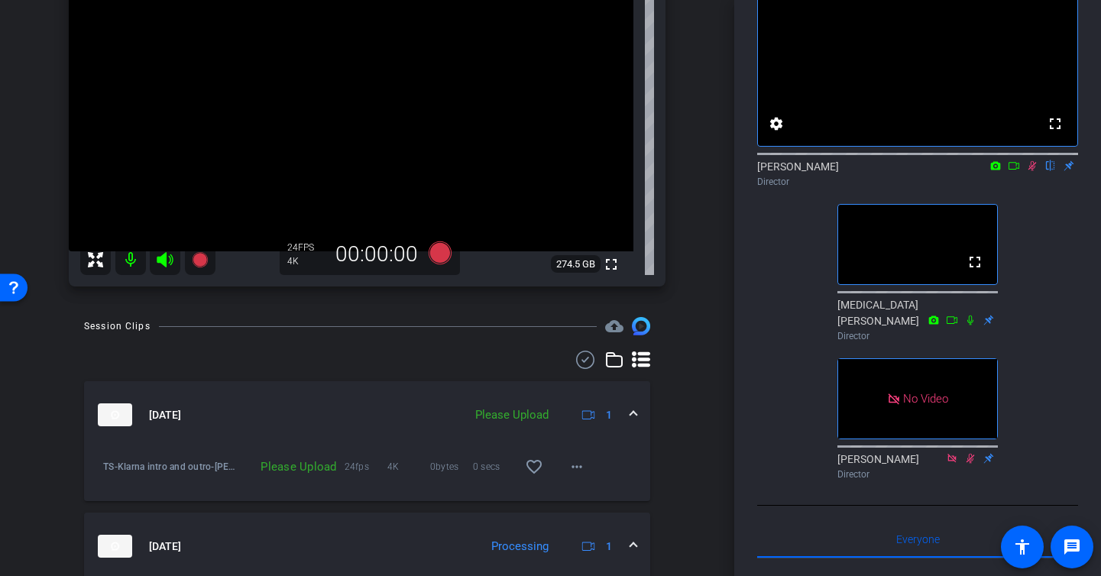
scroll to position [0, 0]
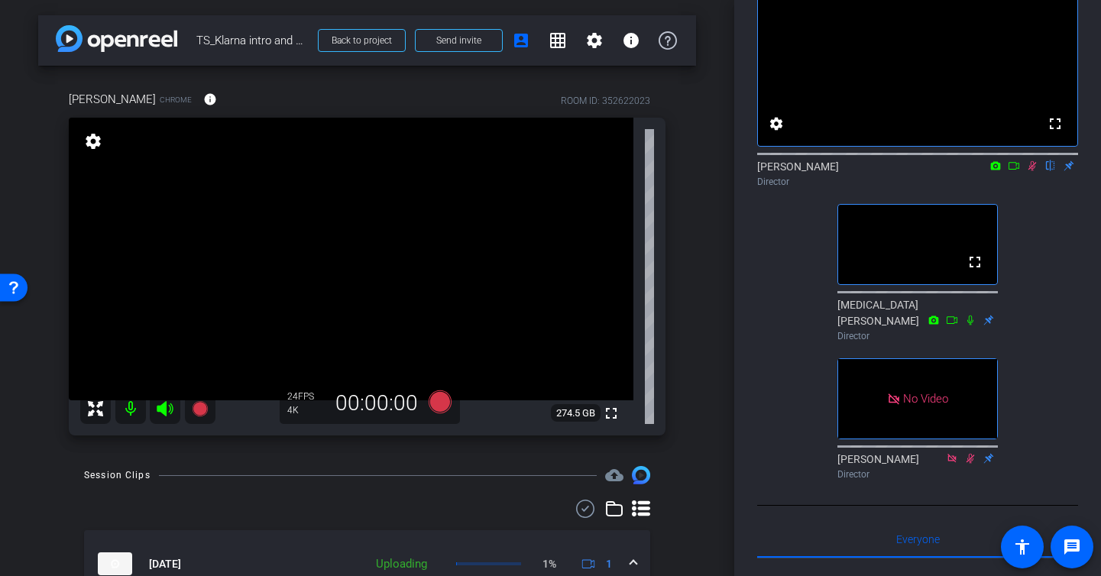
click at [1034, 171] on icon at bounding box center [1032, 165] width 12 height 11
click at [1031, 171] on icon at bounding box center [1032, 166] width 6 height 10
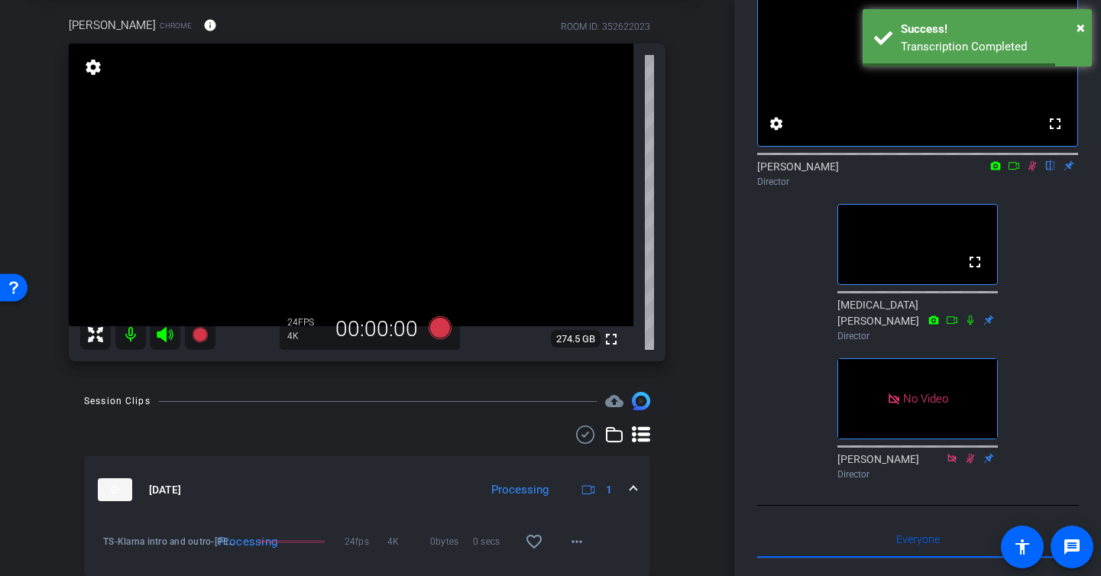
scroll to position [76, 0]
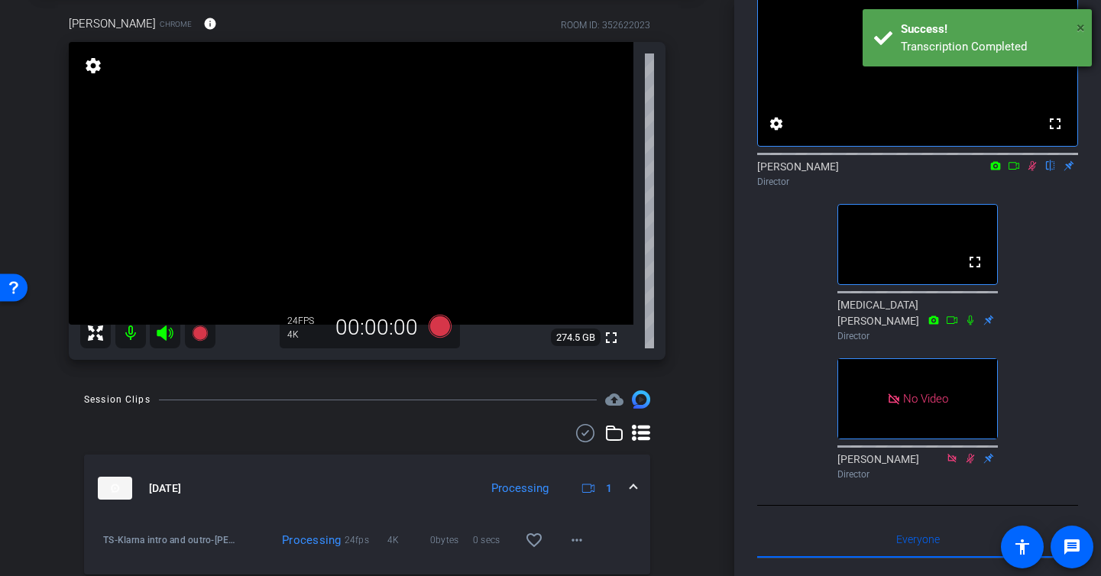
click at [1076, 26] on span "×" at bounding box center [1080, 27] width 8 height 18
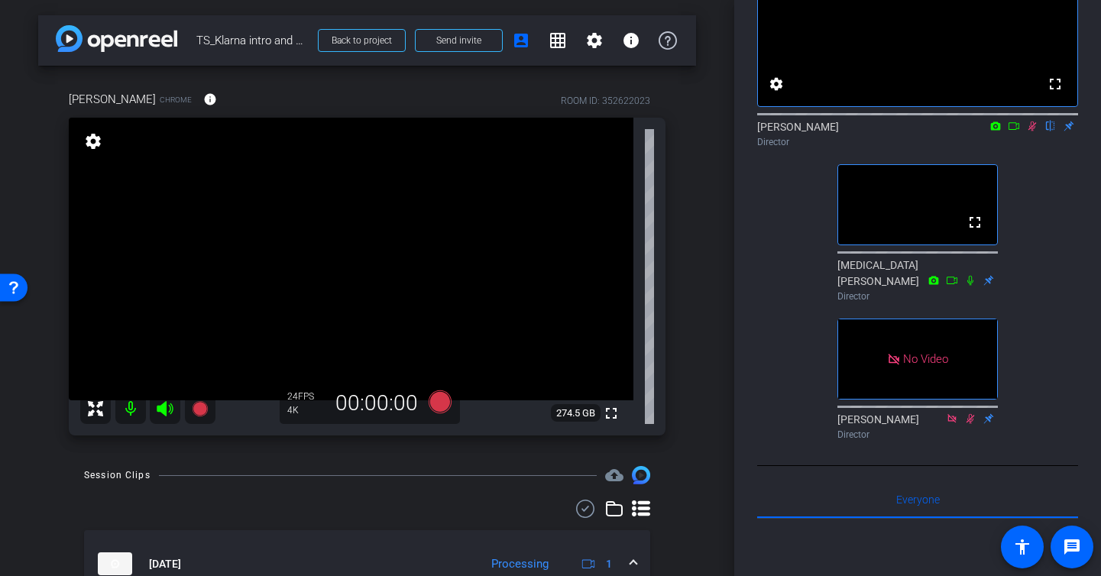
scroll to position [135, 0]
